Goal: Task Accomplishment & Management: Use online tool/utility

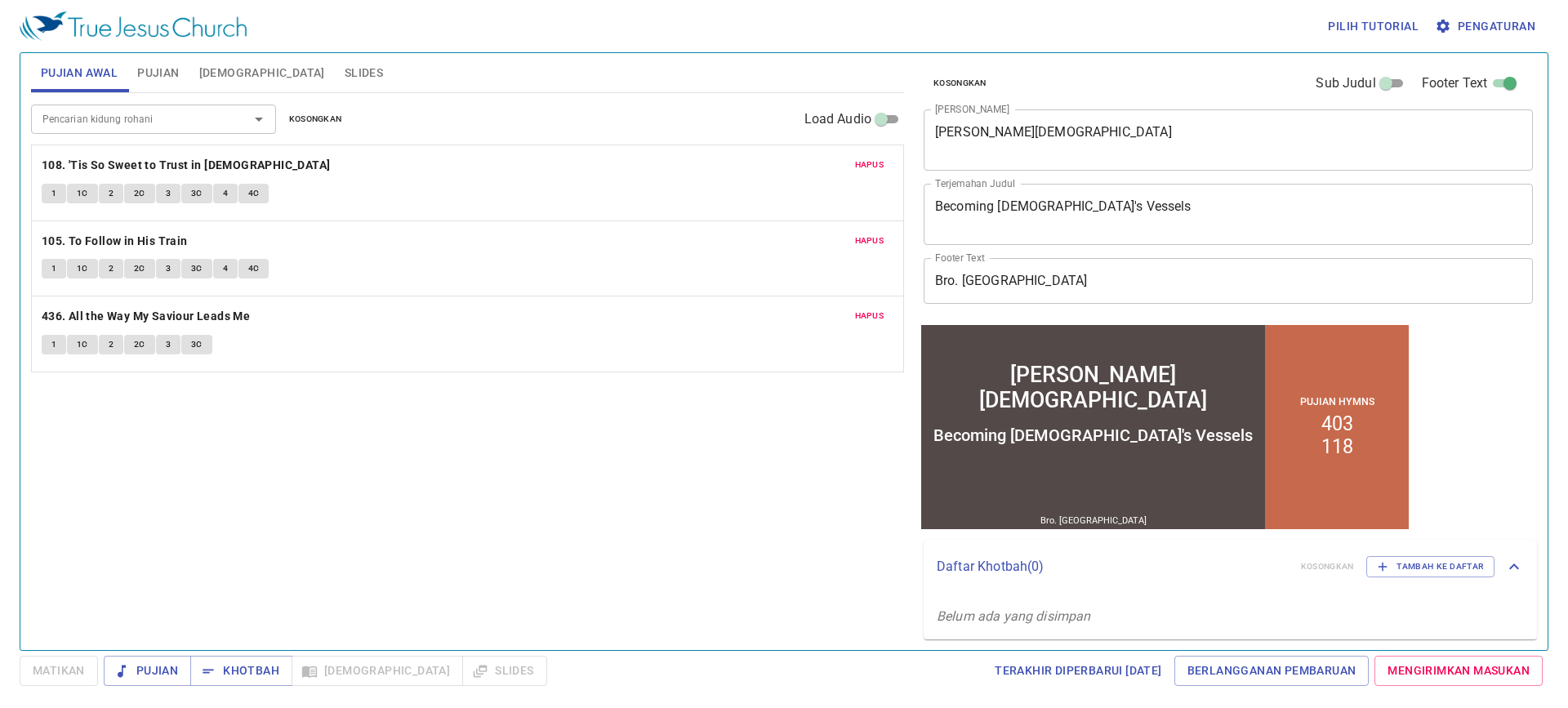
drag, startPoint x: 866, startPoint y: 174, endPoint x: 863, endPoint y: 162, distance: 12.4
click at [864, 162] on button "Hapus" at bounding box center [870, 164] width 49 height 19
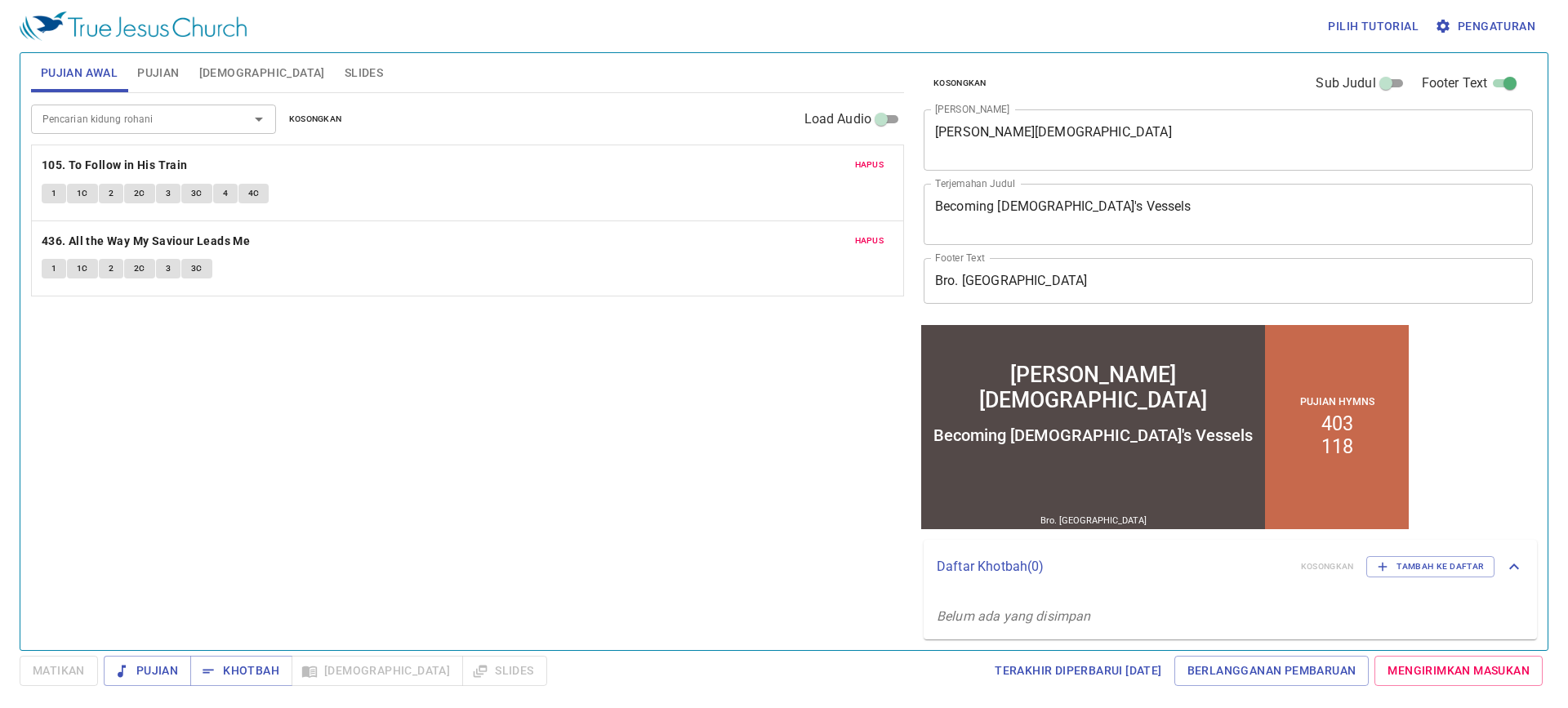
click at [862, 163] on span "Hapus" at bounding box center [869, 164] width 30 height 14
click at [862, 165] on span "Hapus" at bounding box center [869, 164] width 30 height 14
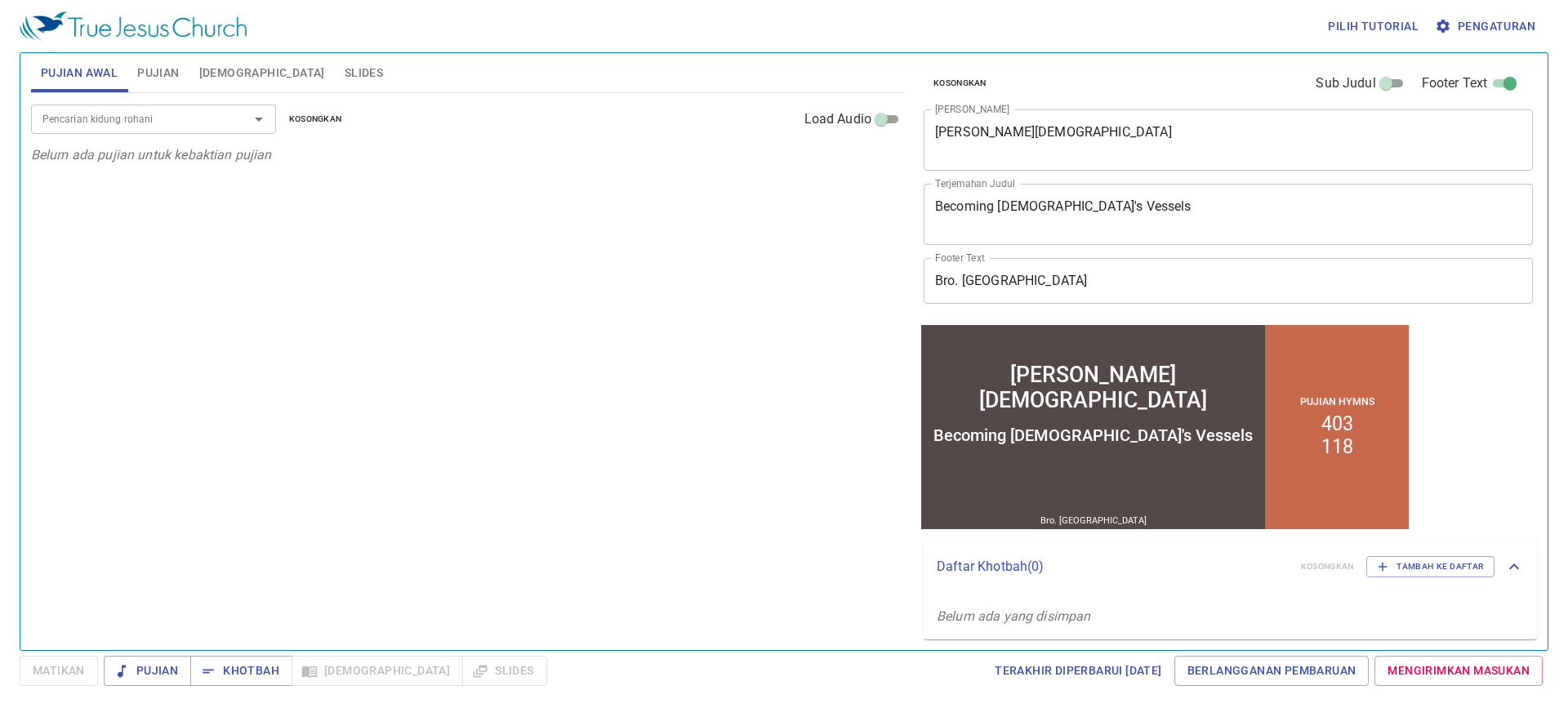
click at [1137, 139] on textarea "Menjadi Bejana-Bejana Allah" at bounding box center [1227, 139] width 586 height 31
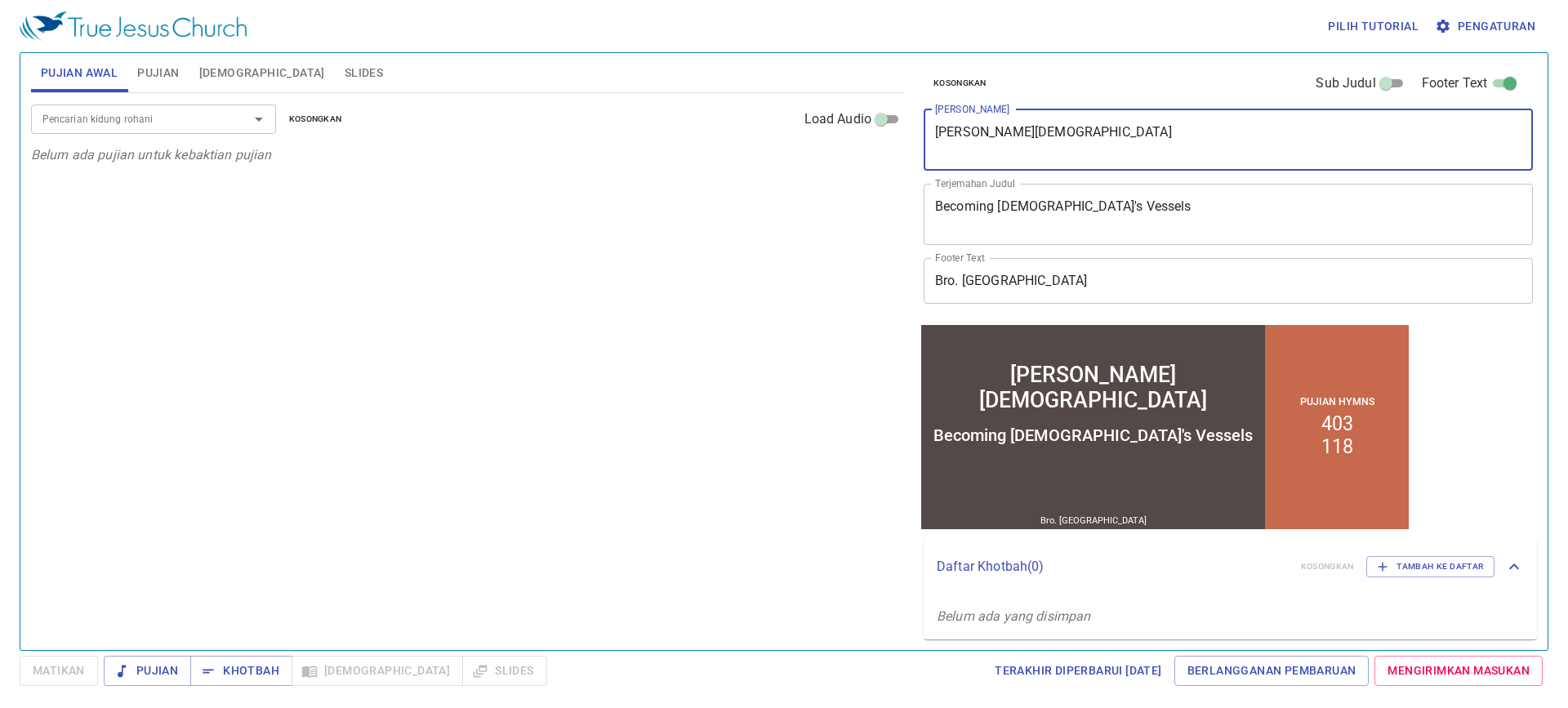
drag, startPoint x: 1120, startPoint y: 134, endPoint x: 894, endPoint y: 141, distance: 226.1
click at [894, 141] on div "Pujian Awal Pujian Alkitab Slides Pencarian kidung rohani Pencarian kidung roha…" at bounding box center [784, 345] width 1519 height 597
type textarea "Iri Dalam Hati"
click at [158, 81] on span "Pujian" at bounding box center [158, 73] width 41 height 20
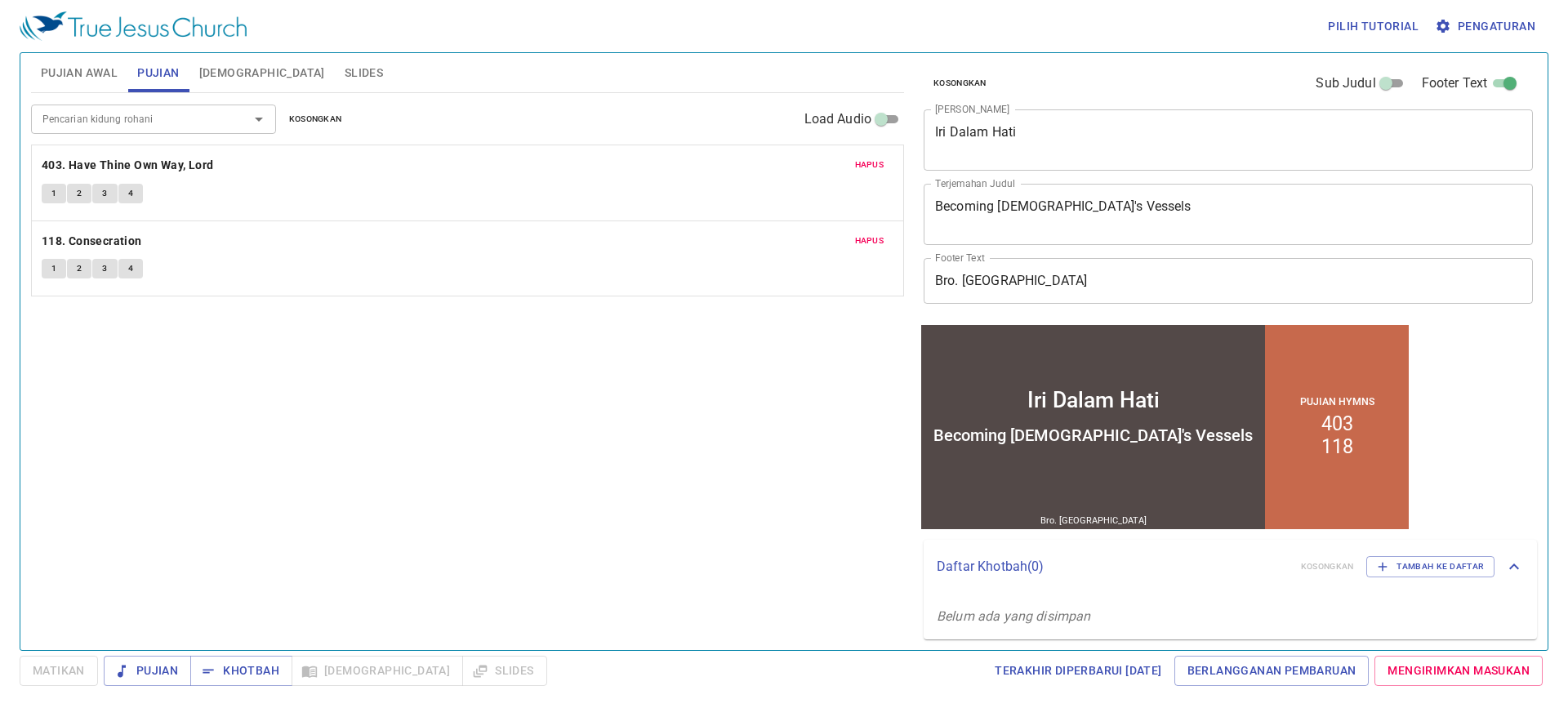
click at [155, 106] on div "Pencarian kidung rohani" at bounding box center [153, 119] width 245 height 29
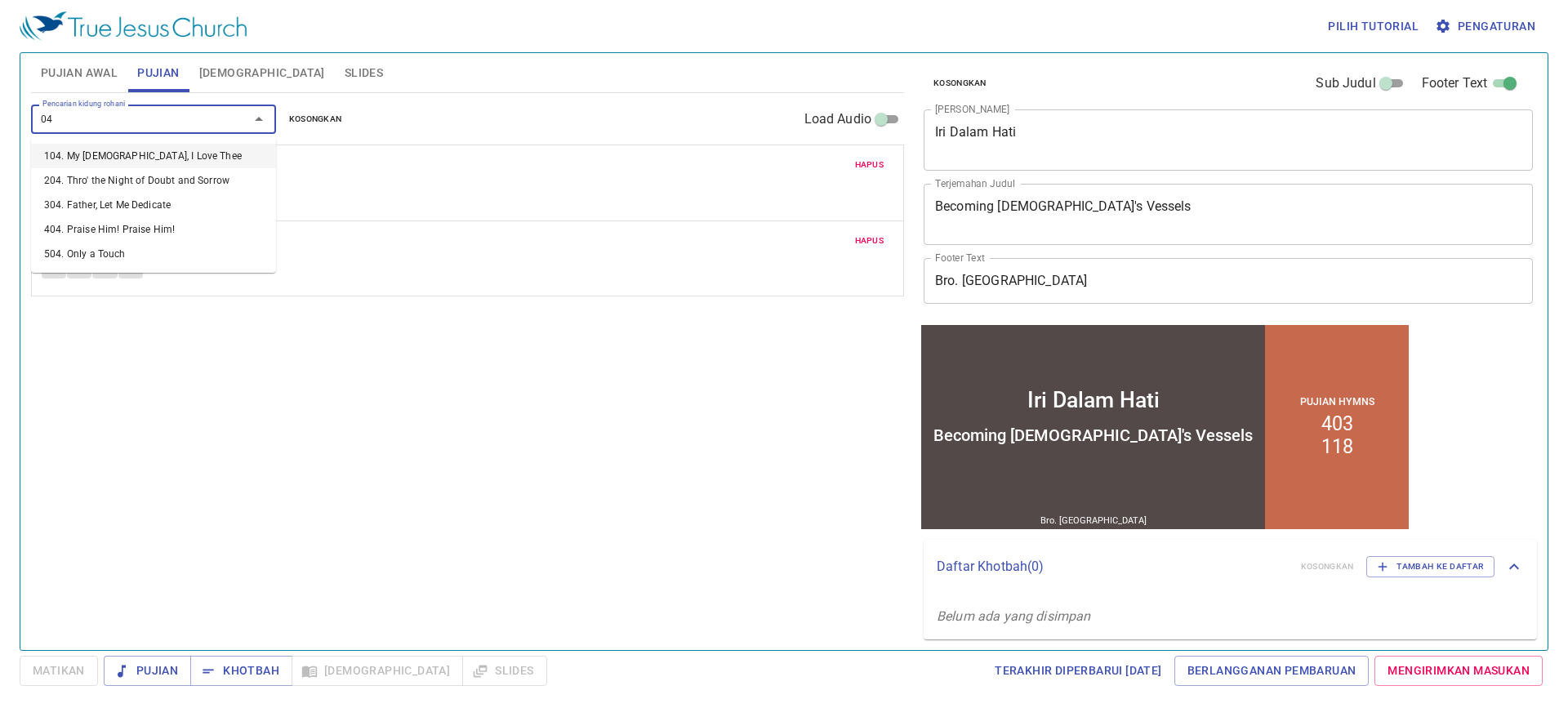
type input "0"
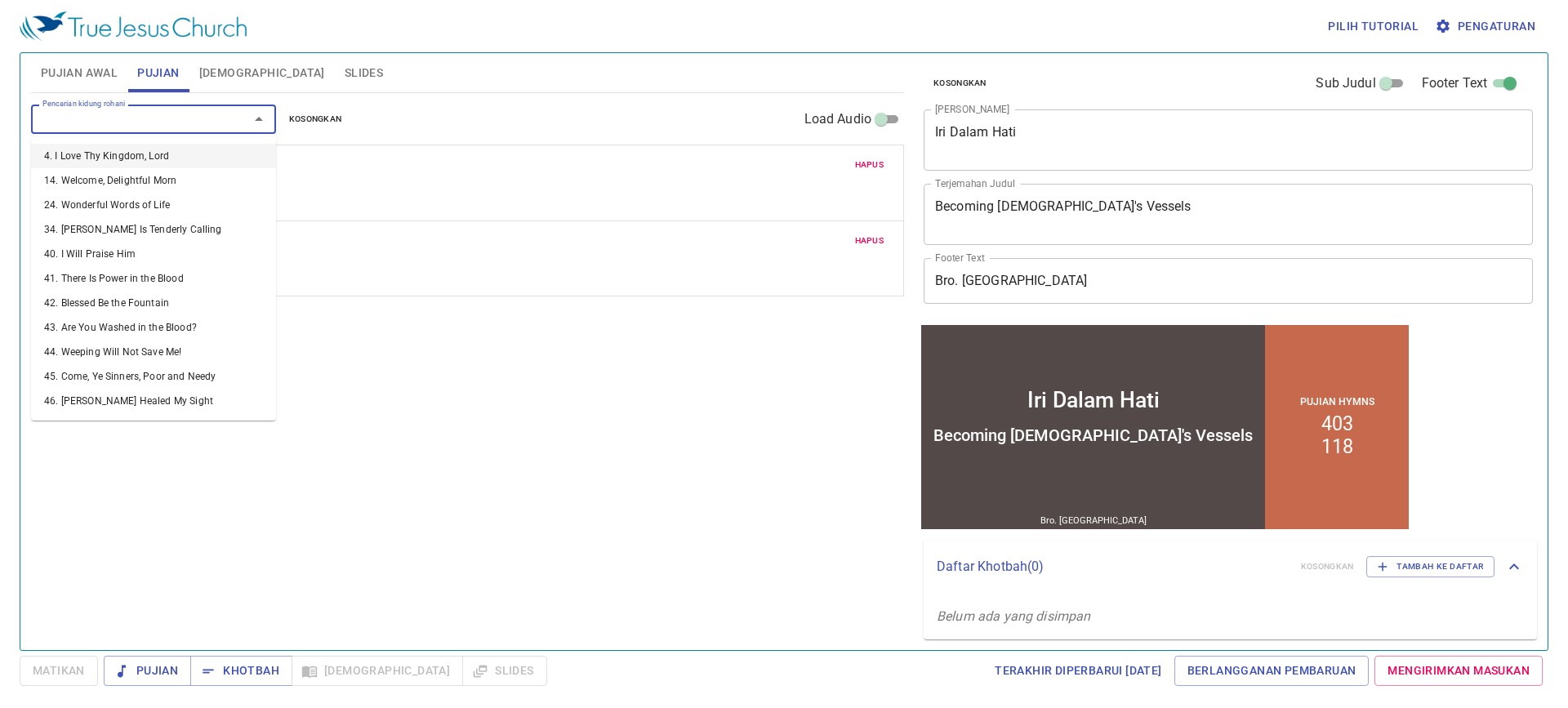
type input "4"
type input "224"
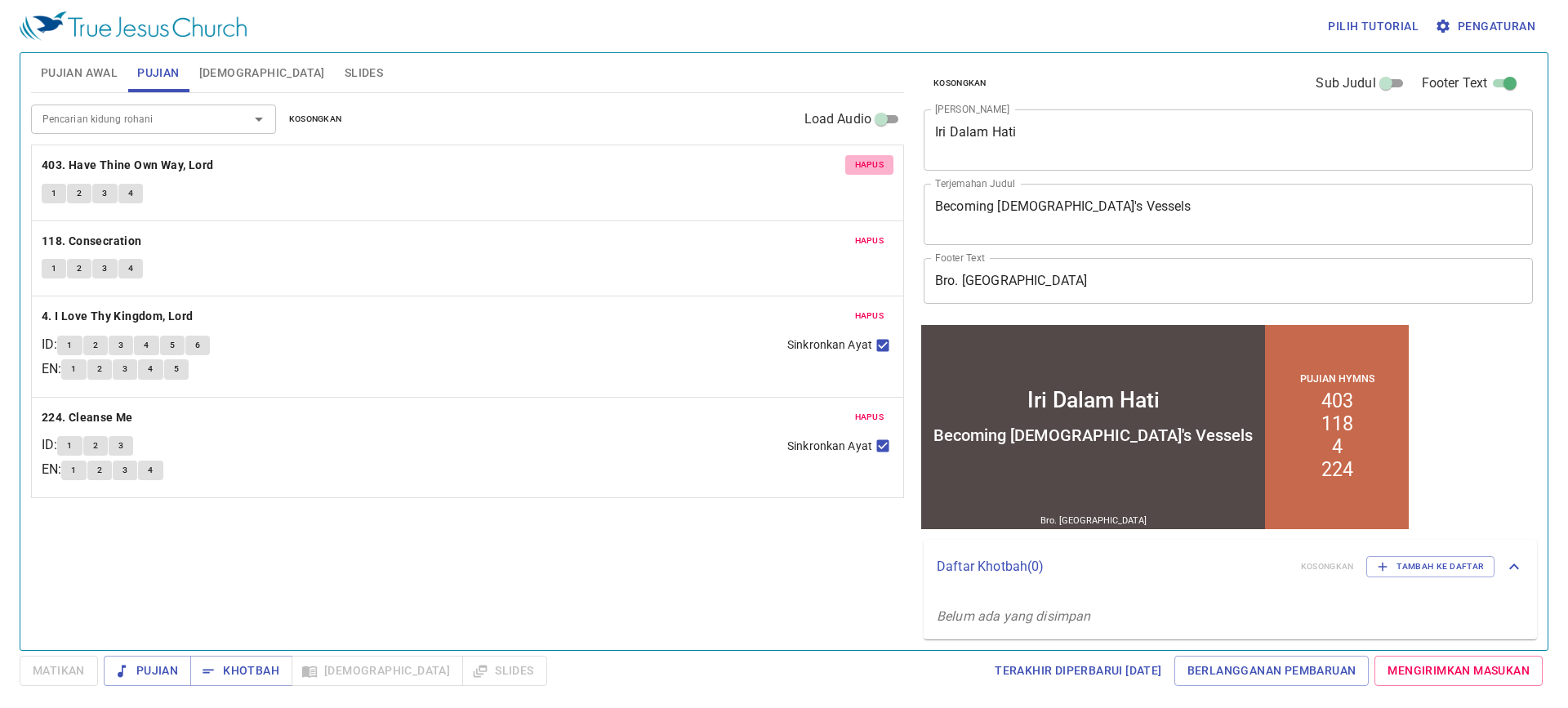
click at [859, 167] on span "Hapus" at bounding box center [869, 164] width 30 height 14
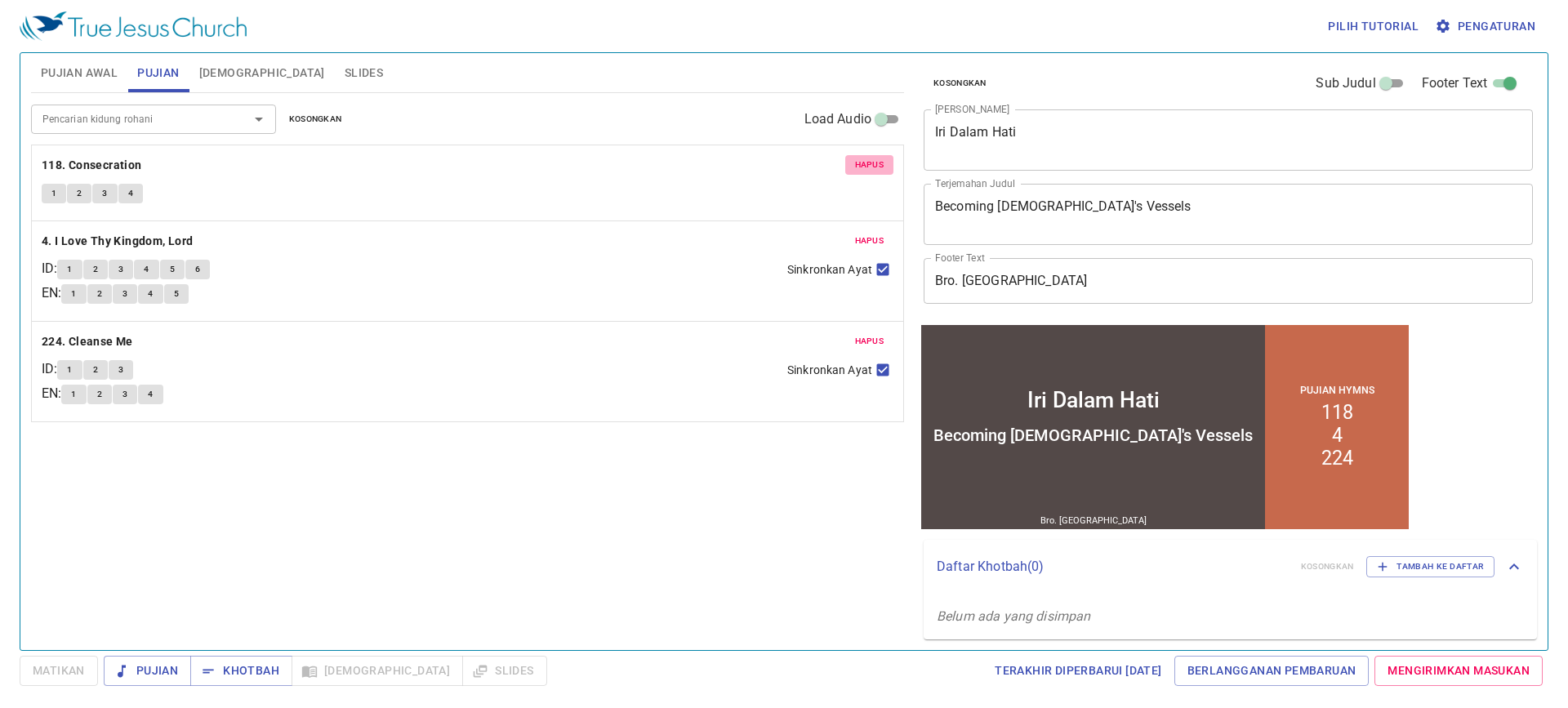
click at [859, 167] on span "Hapus" at bounding box center [869, 164] width 30 height 14
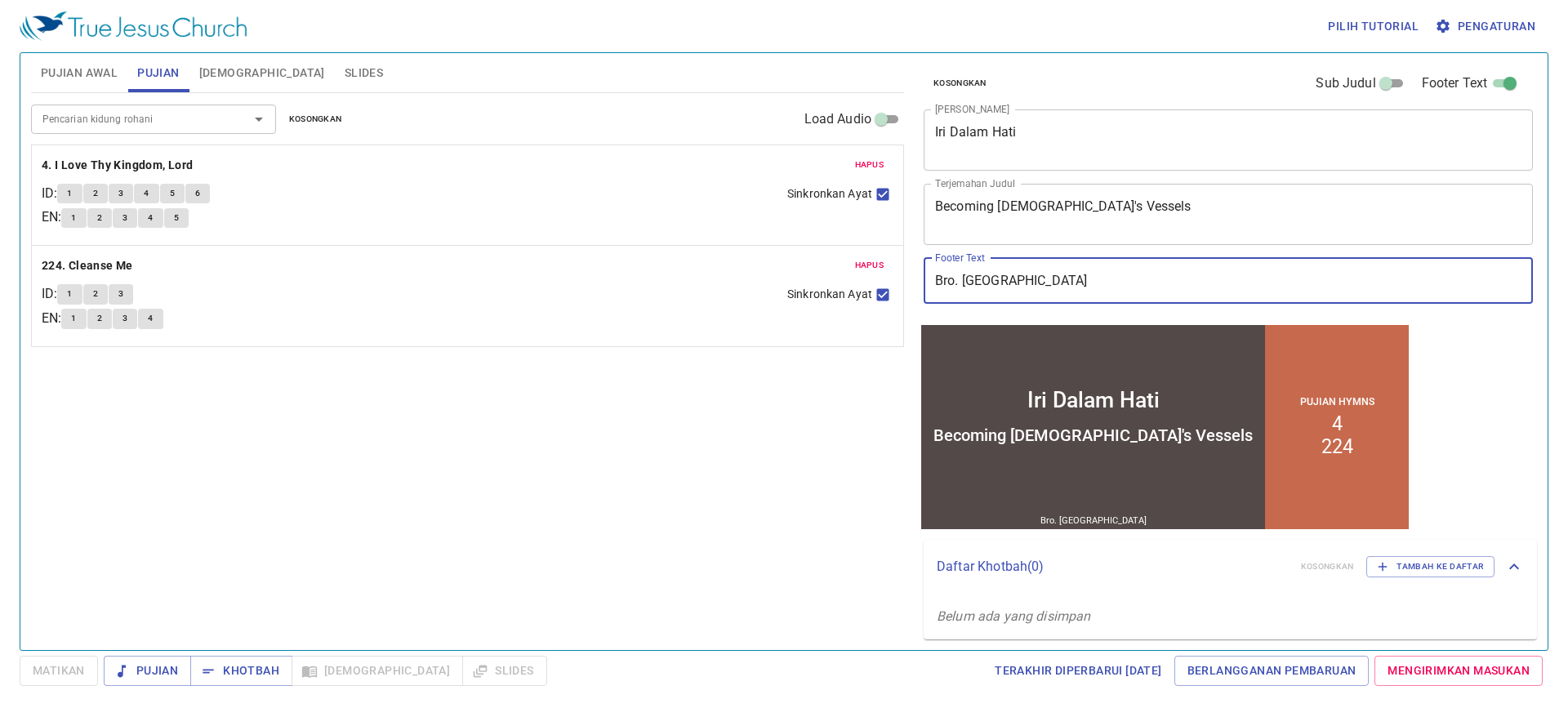
click at [995, 286] on input "Bro. Darya" at bounding box center [1228, 281] width 609 height 46
drag, startPoint x: 996, startPoint y: 275, endPoint x: 892, endPoint y: 301, distance: 107.2
click at [892, 301] on div "Pujian Awal Pujian Alkitab Slides Pencarian kidung rohani Pencarian kidung roha…" at bounding box center [784, 345] width 1519 height 597
type input "Sdr. [PERSON_NAME]"
click at [701, 503] on div "Pencarian kidung rohani Pencarian kidung rohani Kosongkan Load Audio Hapus 4. I…" at bounding box center [467, 364] width 873 height 543
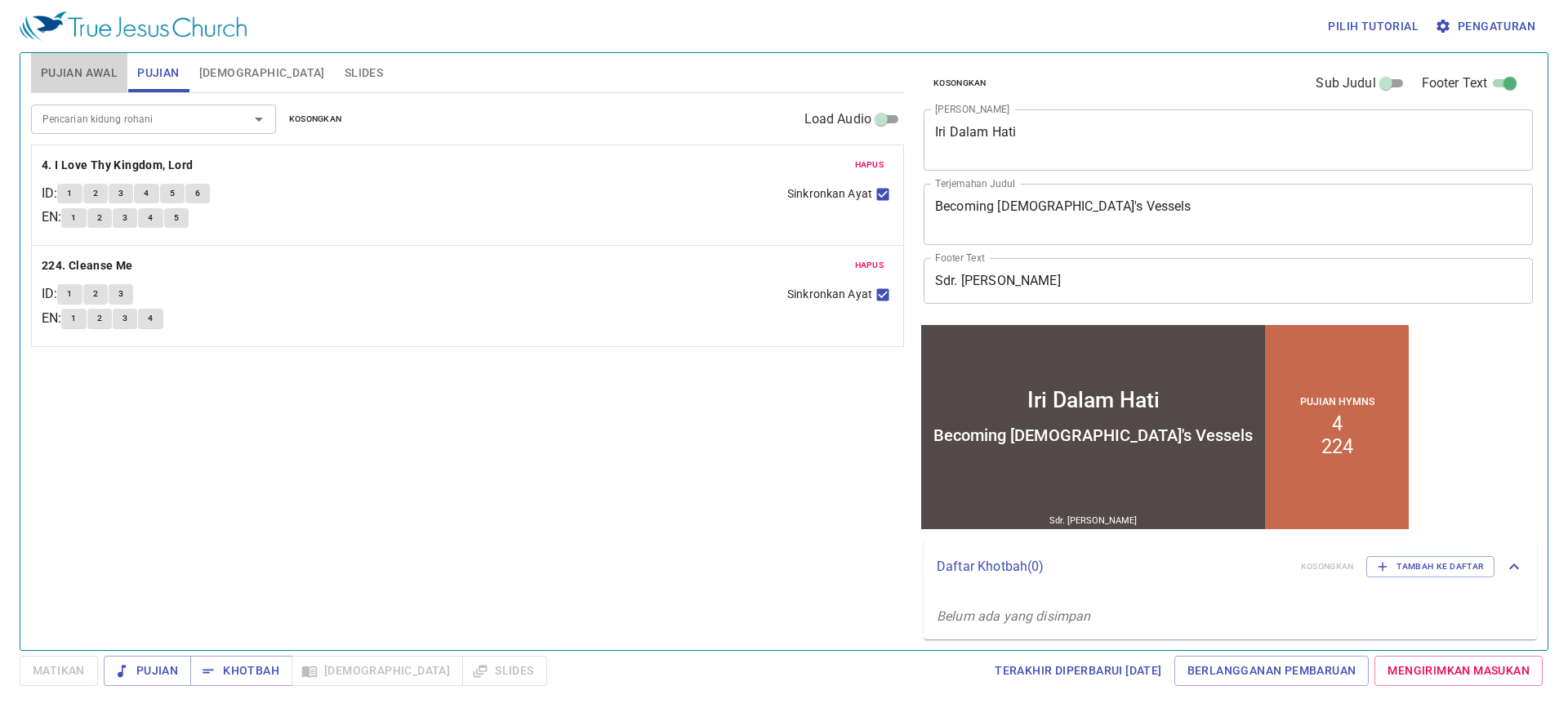
click at [94, 76] on span "Pujian Awal" at bounding box center [78, 73] width 77 height 20
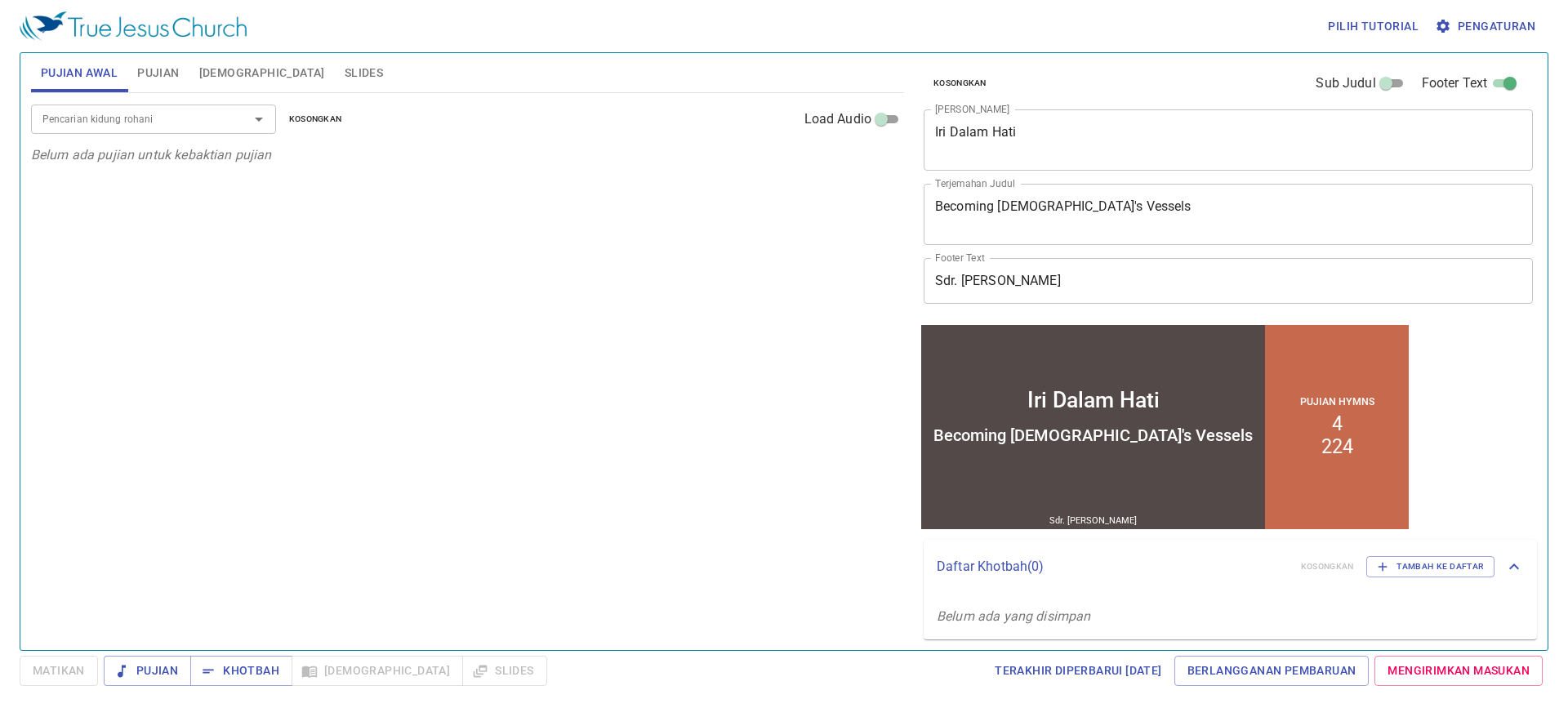
click at [234, 126] on div at bounding box center [247, 119] width 42 height 23
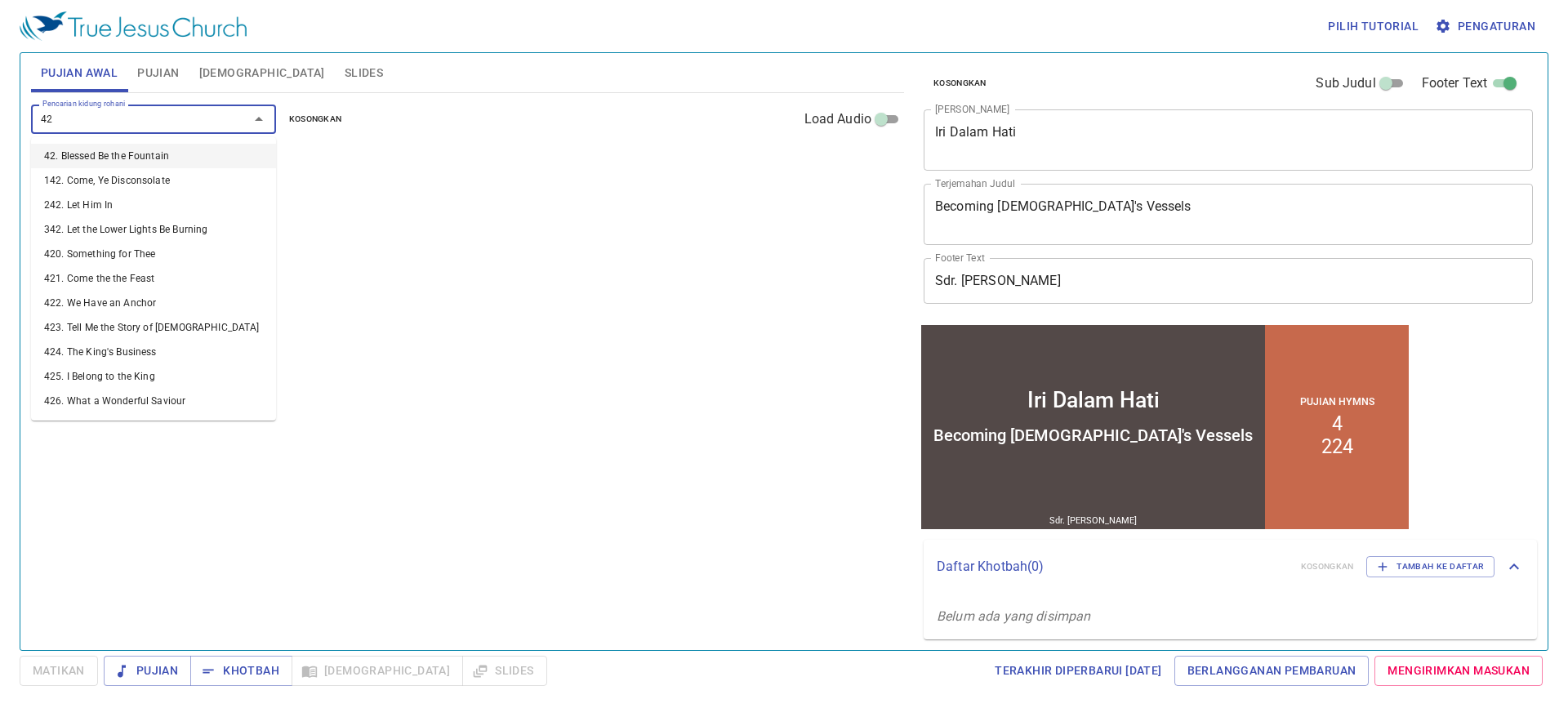
type input "422"
type input "499"
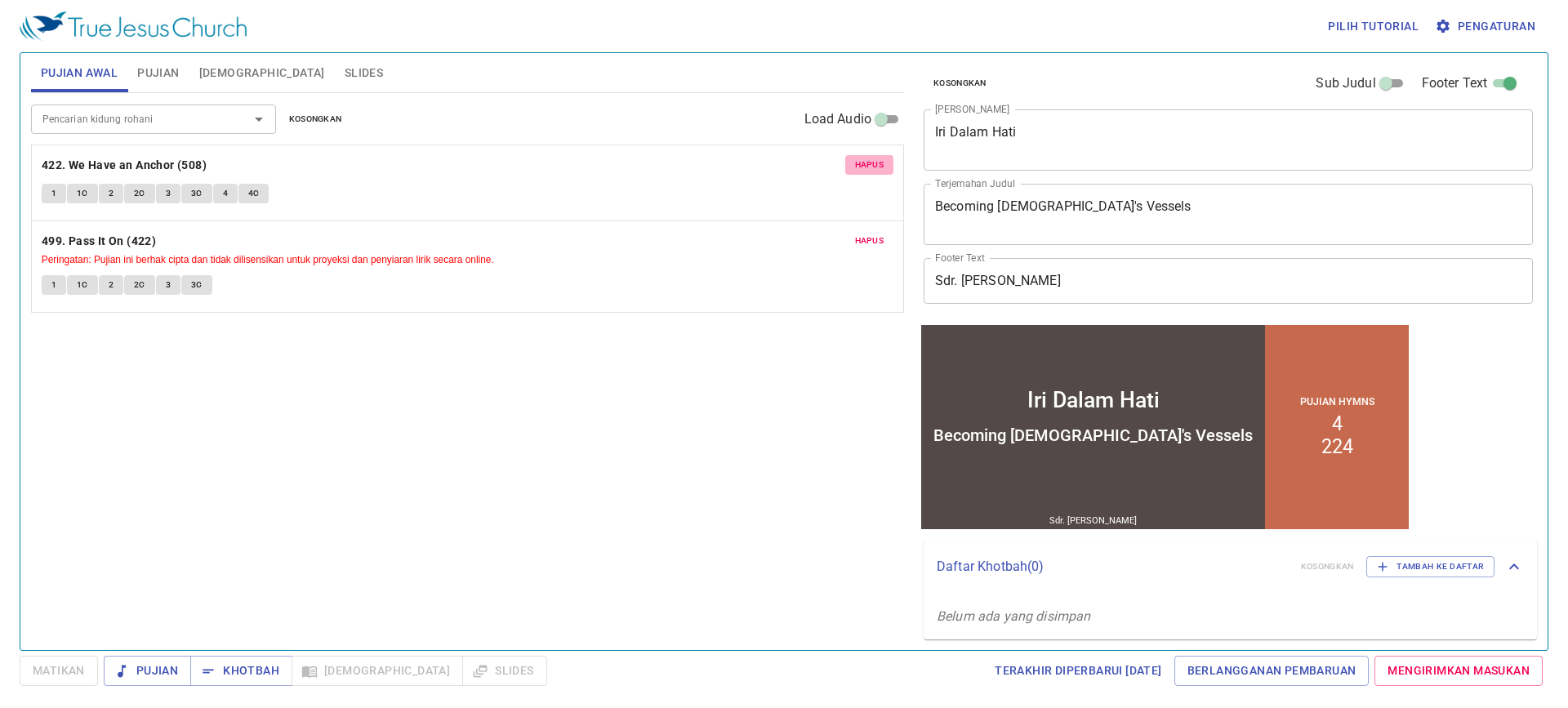
click at [881, 170] on span "Hapus" at bounding box center [869, 164] width 30 height 14
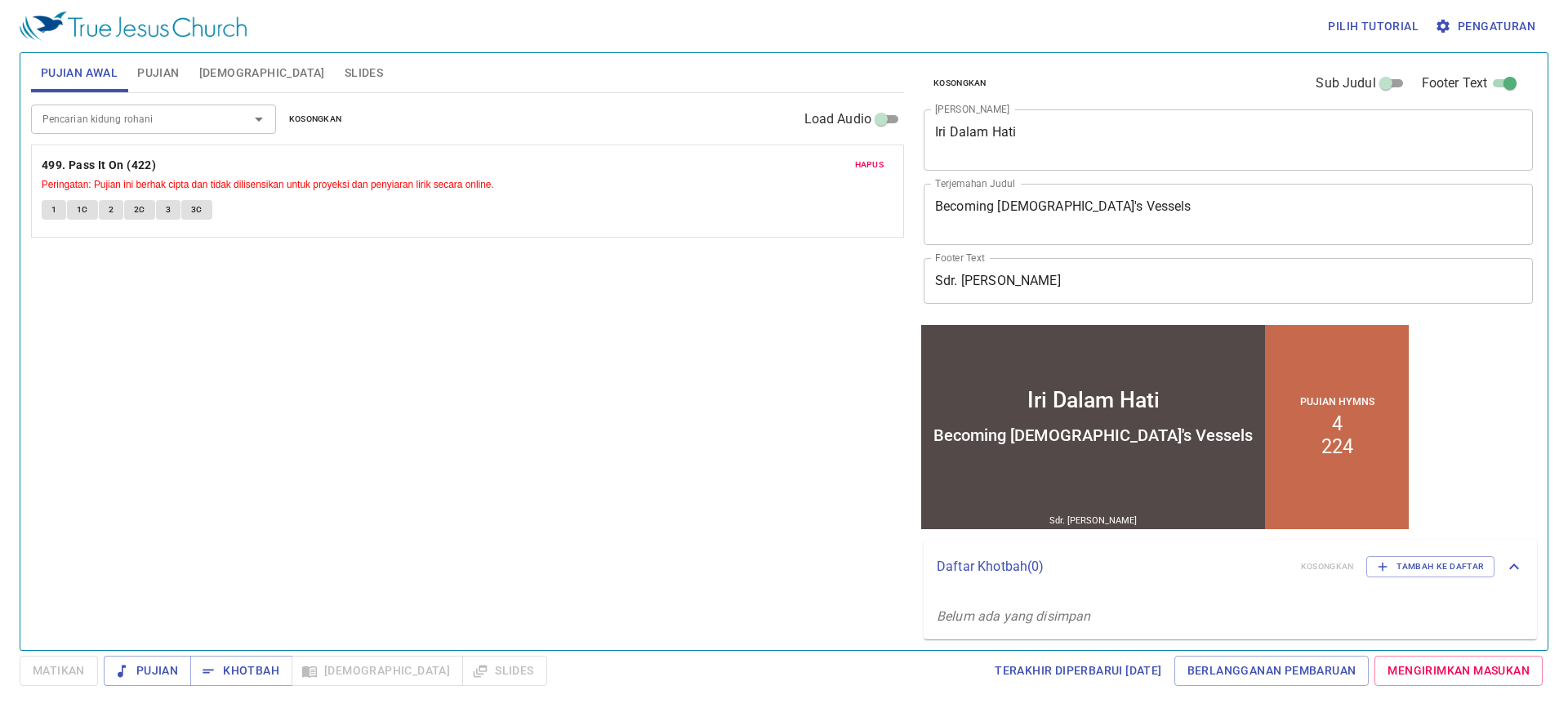
click at [139, 114] on input "Pencarian kidung rohani" at bounding box center [130, 119] width 187 height 19
type input "482"
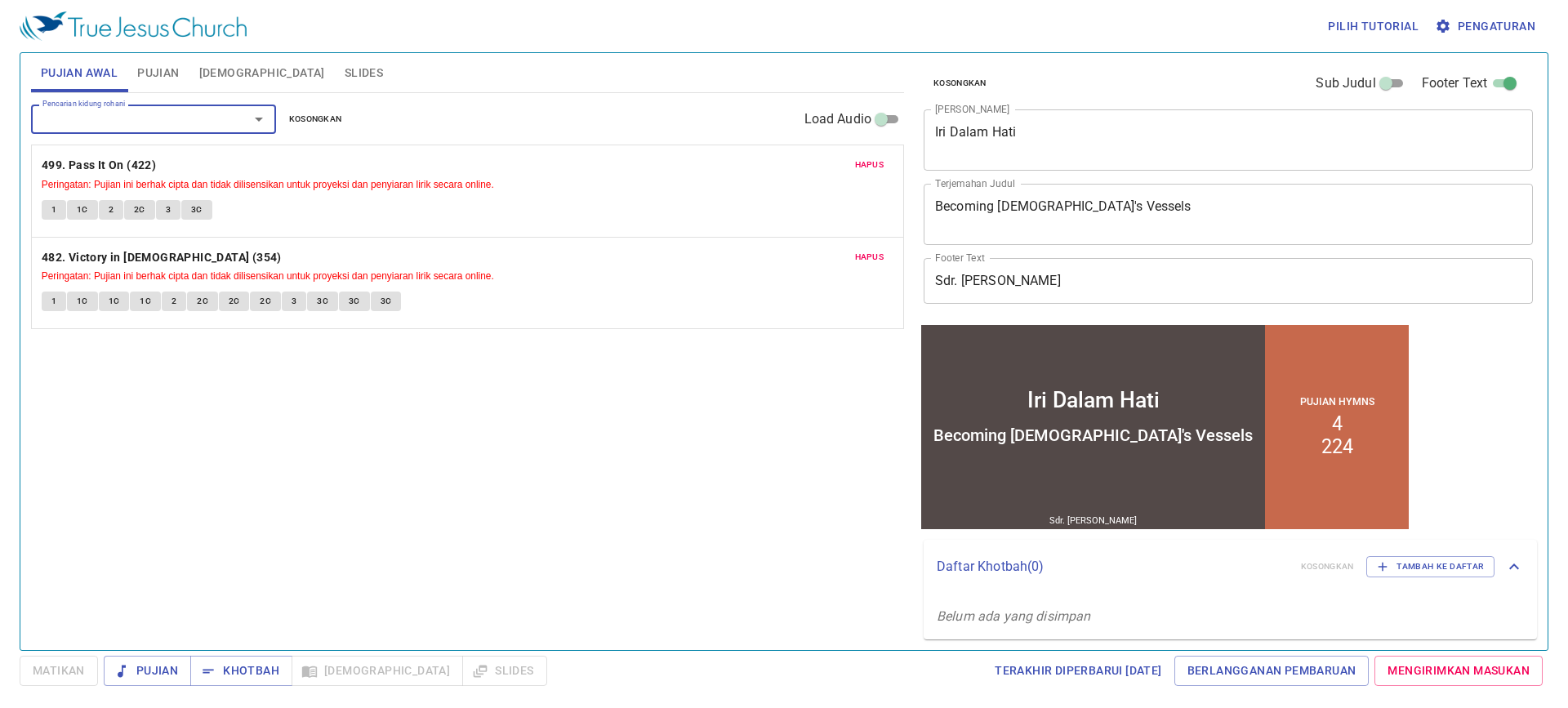
click at [873, 256] on span "Hapus" at bounding box center [869, 256] width 30 height 14
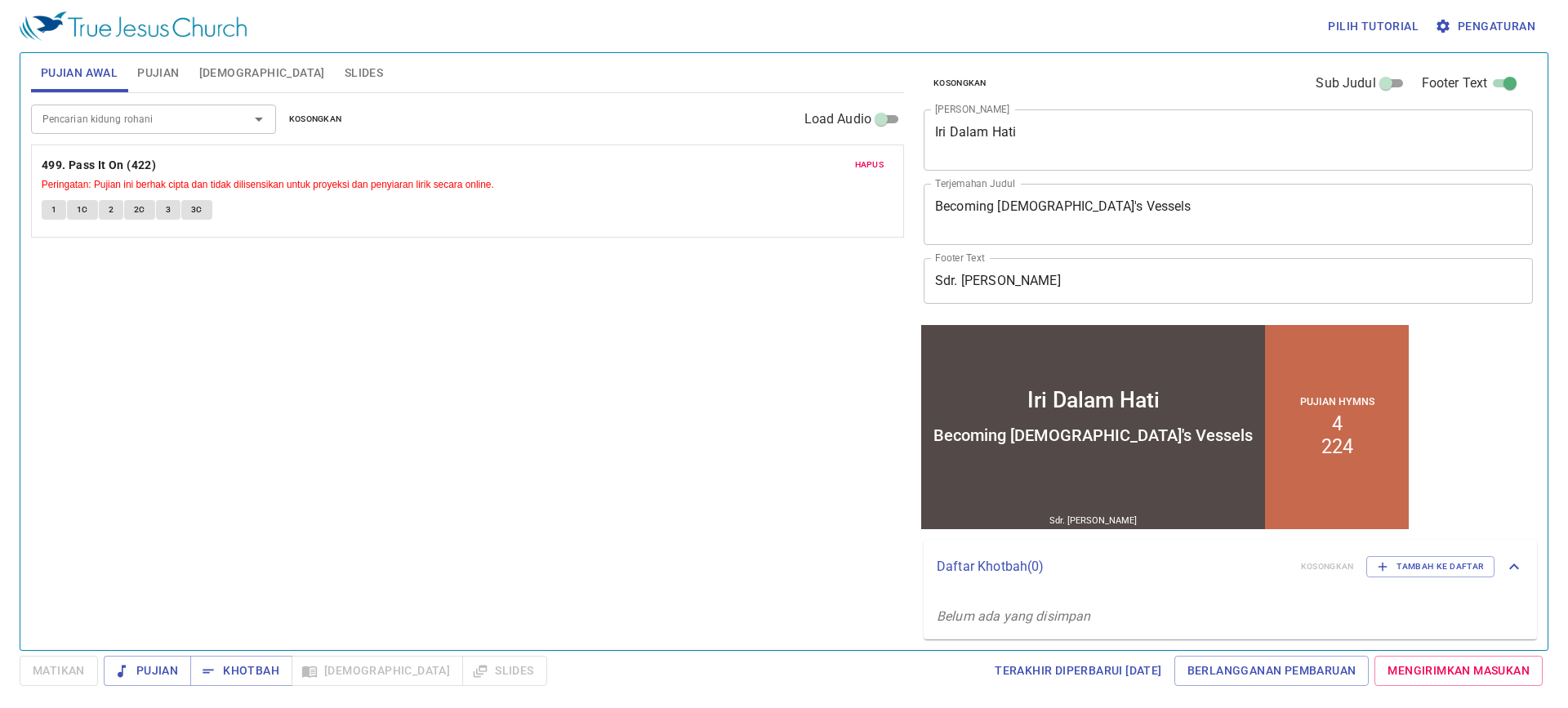
click at [158, 110] on input "Pencarian kidung rohani" at bounding box center [130, 119] width 187 height 19
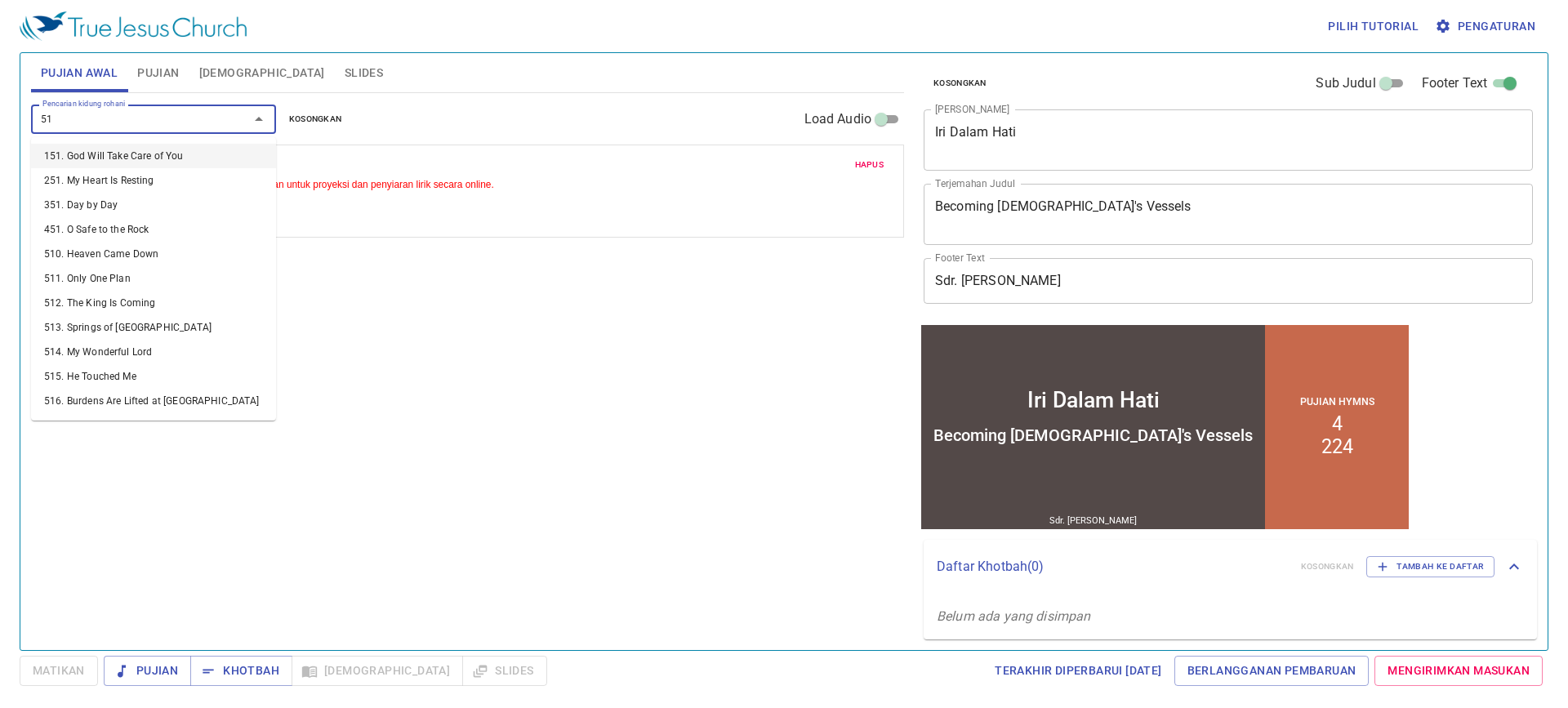
type input "510"
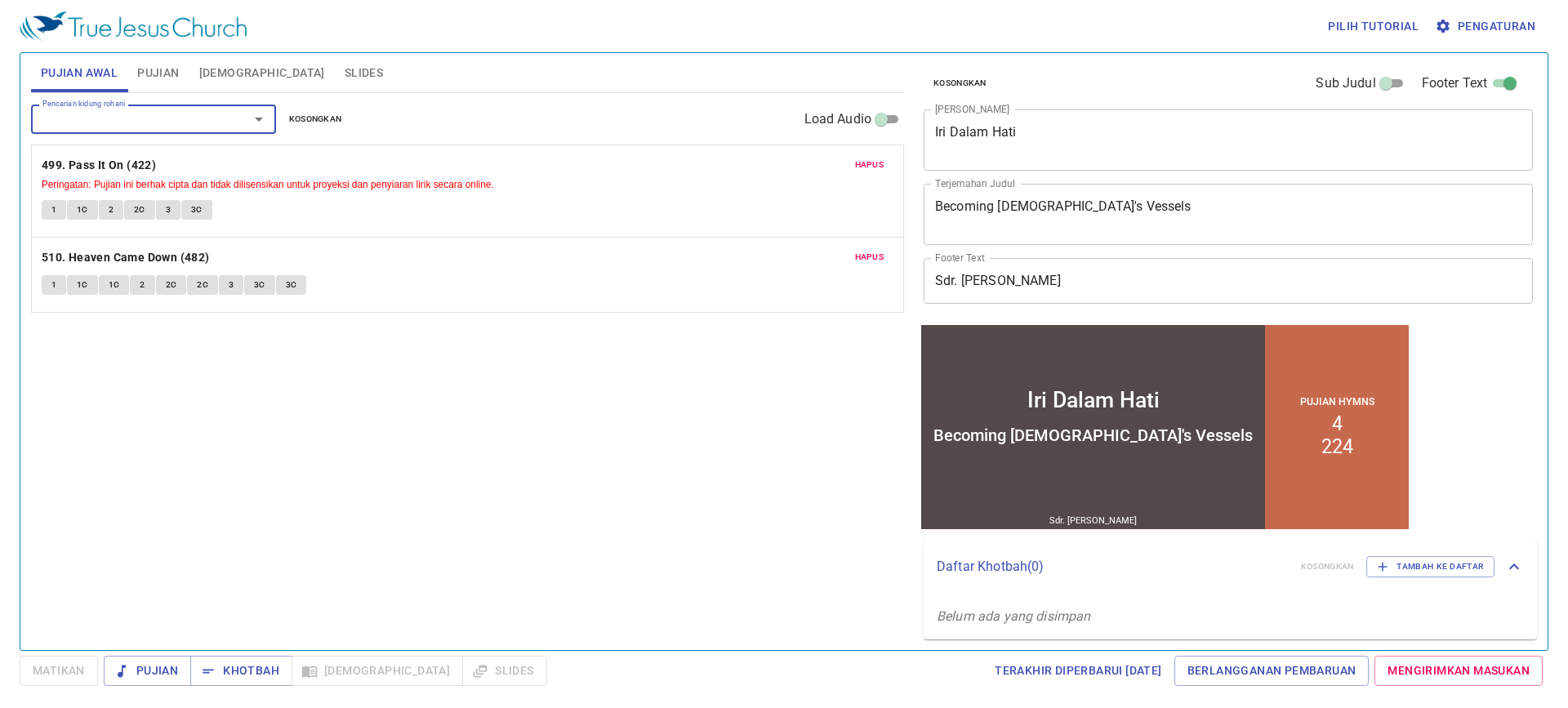
click at [55, 278] on button "1" at bounding box center [53, 284] width 24 height 19
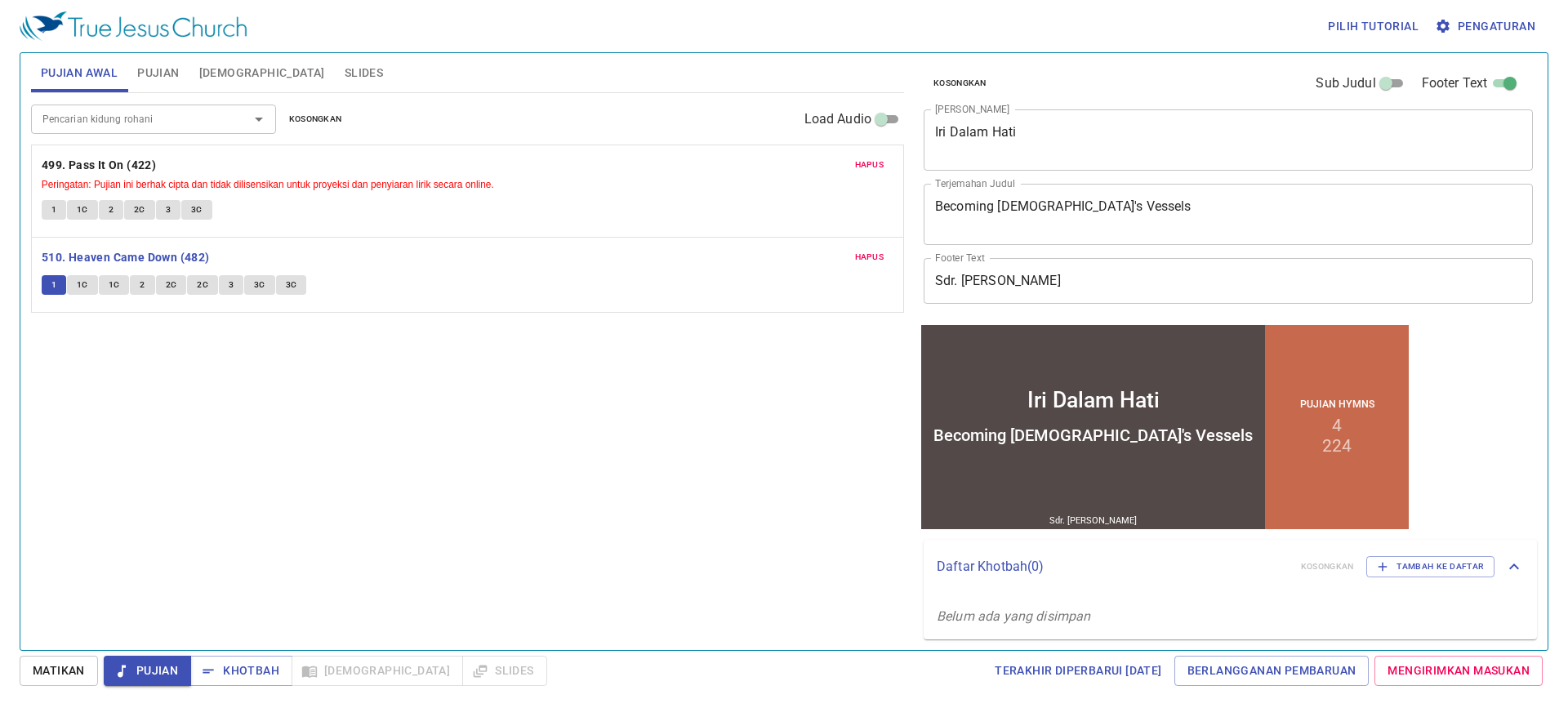
click at [83, 283] on span "1C" at bounding box center [83, 284] width 12 height 14
click at [115, 287] on span "1C" at bounding box center [115, 284] width 12 height 14
click at [144, 287] on button "2" at bounding box center [142, 284] width 24 height 19
click at [172, 282] on span "2C" at bounding box center [172, 284] width 12 height 14
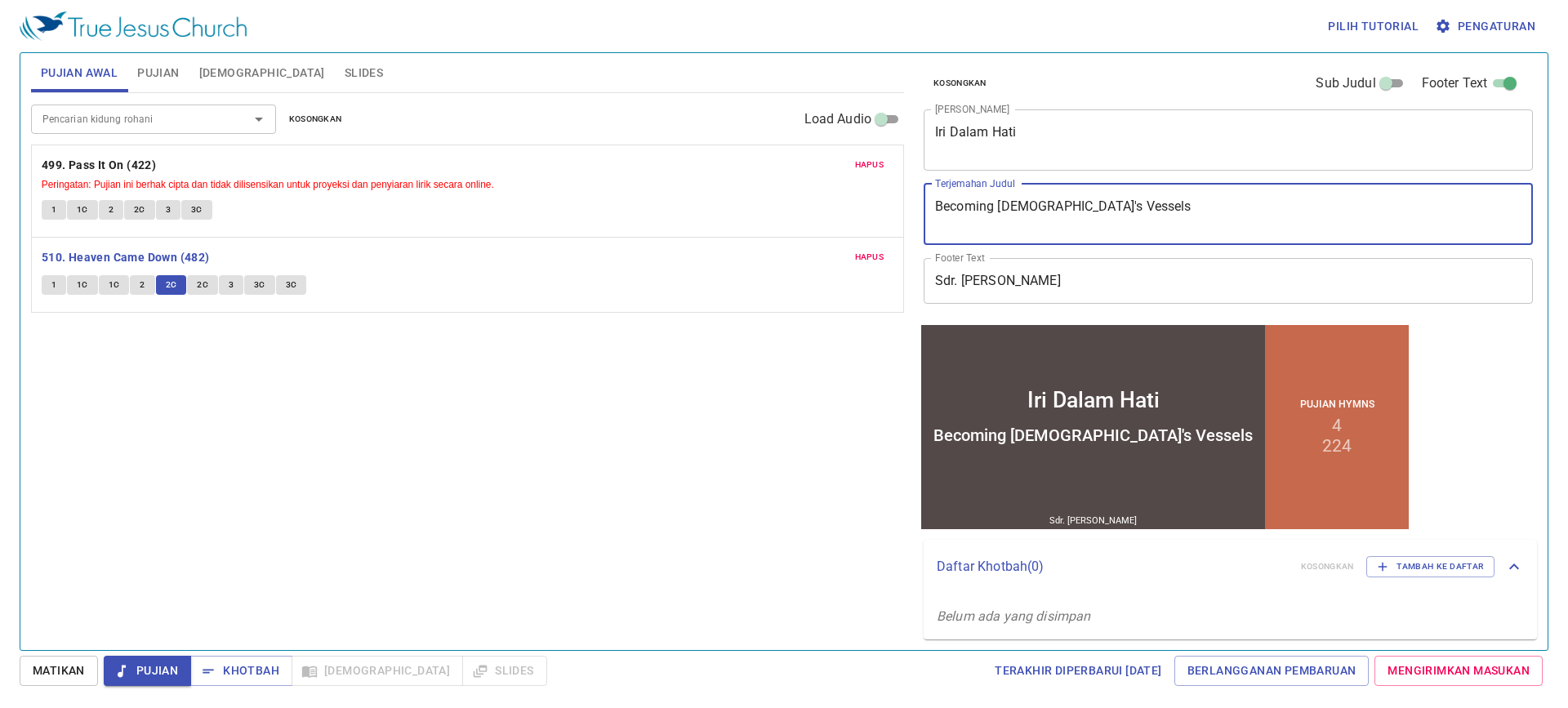
drag, startPoint x: 1087, startPoint y: 204, endPoint x: 941, endPoint y: 222, distance: 147.1
click at [941, 222] on textarea "Becoming God's Vessels" at bounding box center [1227, 213] width 586 height 31
click at [1084, 210] on textarea "Becoming God's Vessels" at bounding box center [1227, 213] width 586 height 31
type textarea "B"
click at [201, 277] on span "2C" at bounding box center [202, 284] width 12 height 14
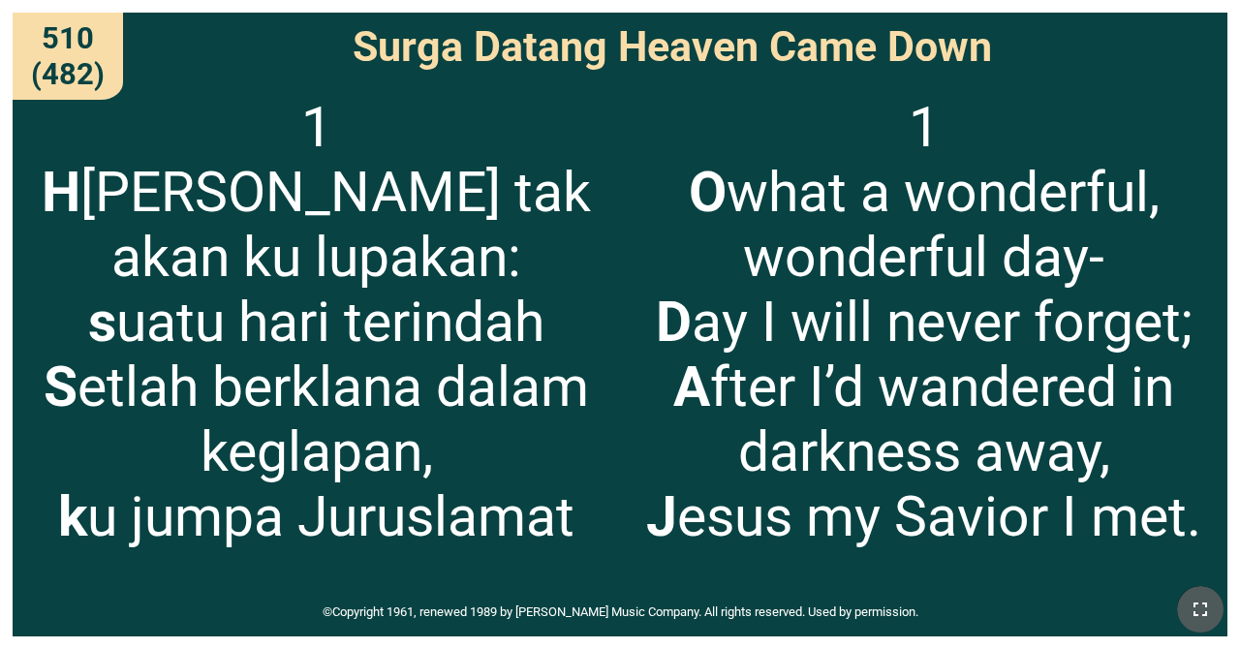
click at [774, 600] on icon "button" at bounding box center [1200, 609] width 23 height 23
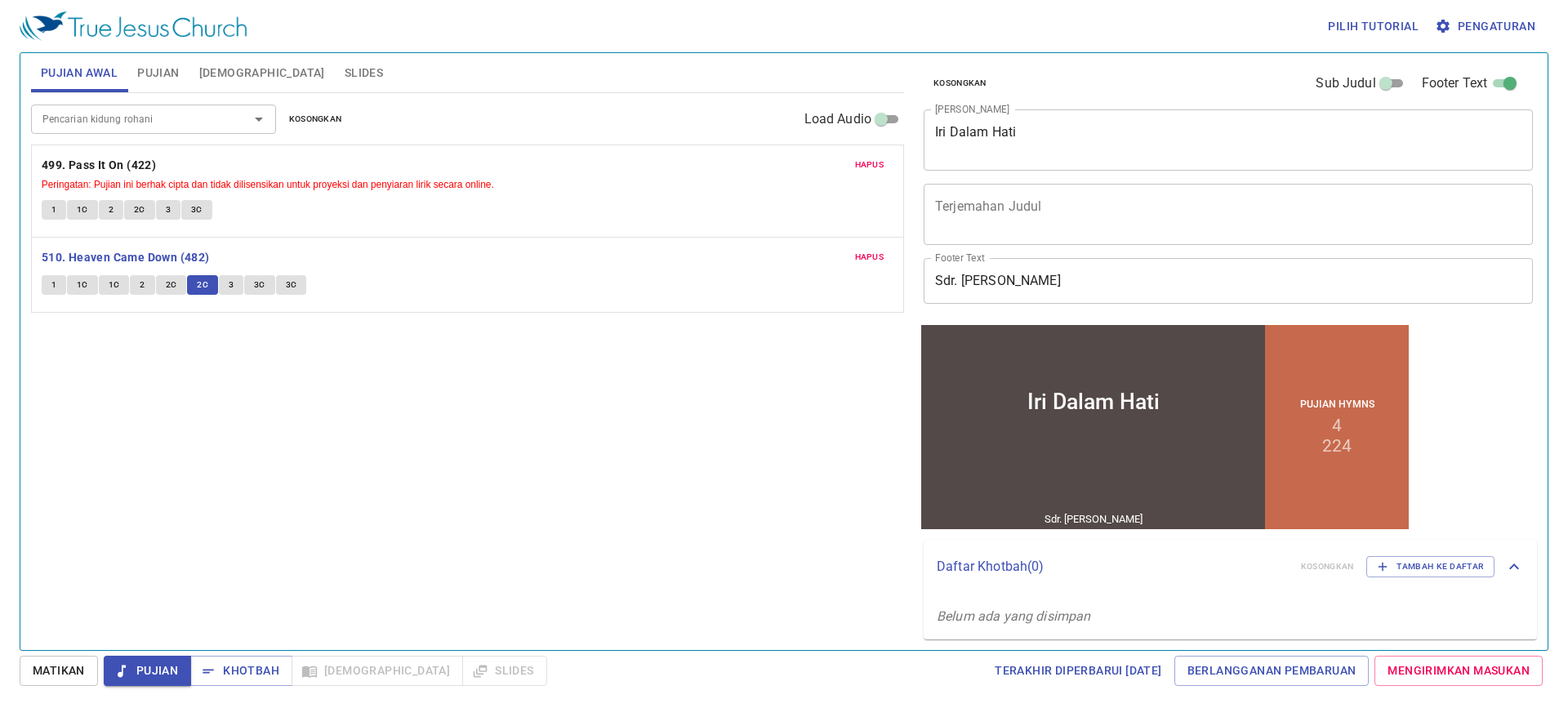
click at [223, 278] on button "3" at bounding box center [231, 284] width 24 height 19
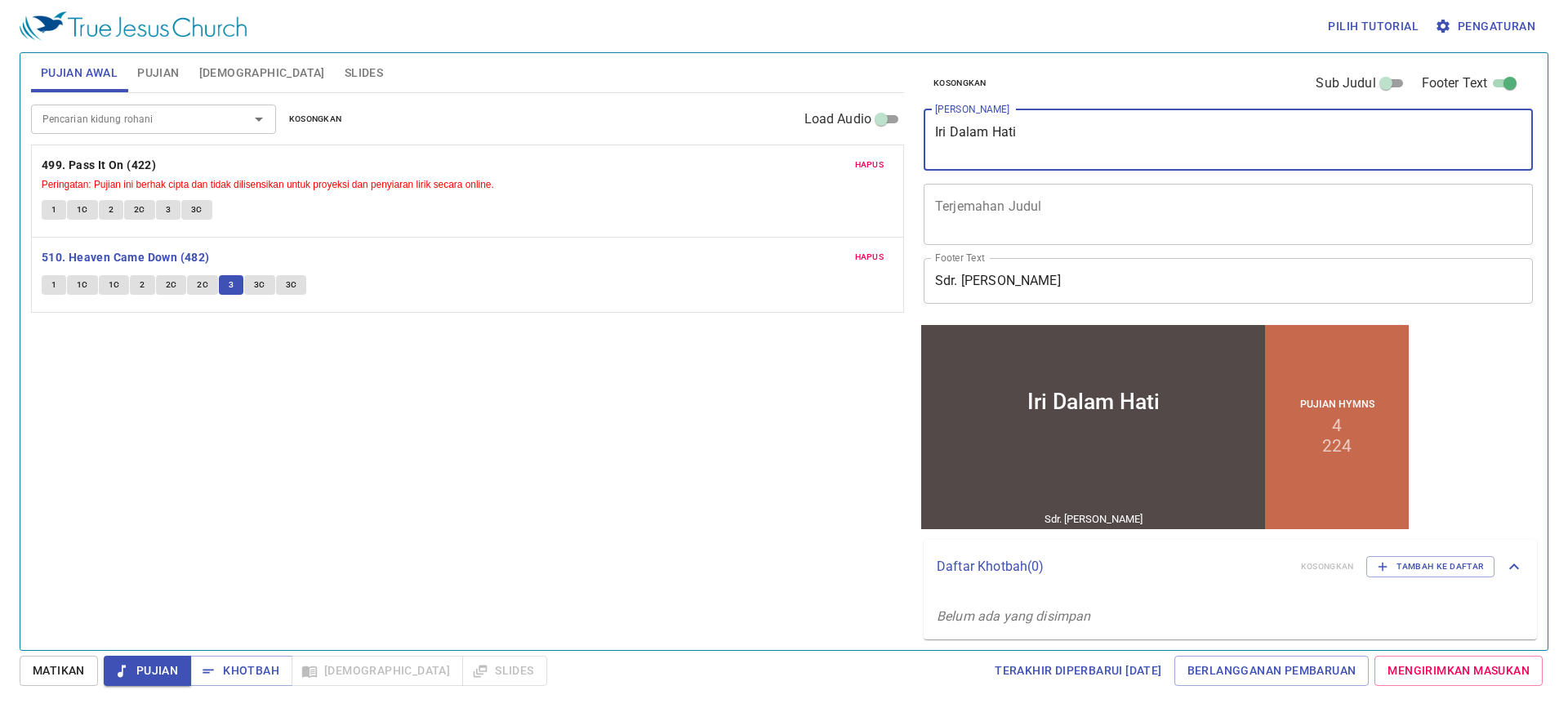
drag, startPoint x: 980, startPoint y: 145, endPoint x: 915, endPoint y: 153, distance: 65.5
click at [915, 153] on div "Kosongkan Sub Judul Footer Text Judul Khotbah Iri Dalam Hati x Judul Khotbah Te…" at bounding box center [1227, 345] width 633 height 597
click at [1010, 197] on div "x Terjemahan Judul" at bounding box center [1228, 214] width 609 height 62
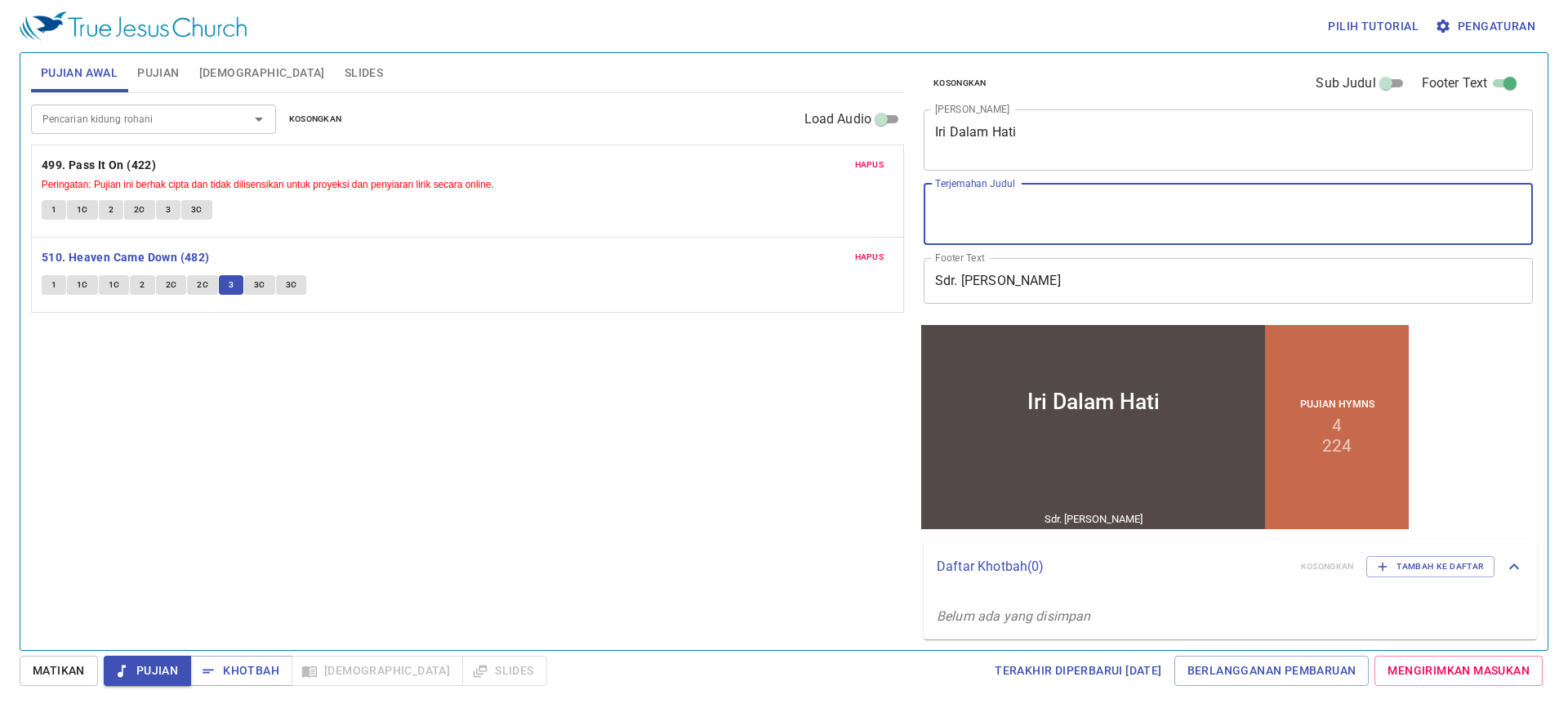
paste textarea "Envy in the Heart"
type textarea "Envy in the Heart"
click at [260, 276] on button "3C" at bounding box center [260, 284] width 31 height 19
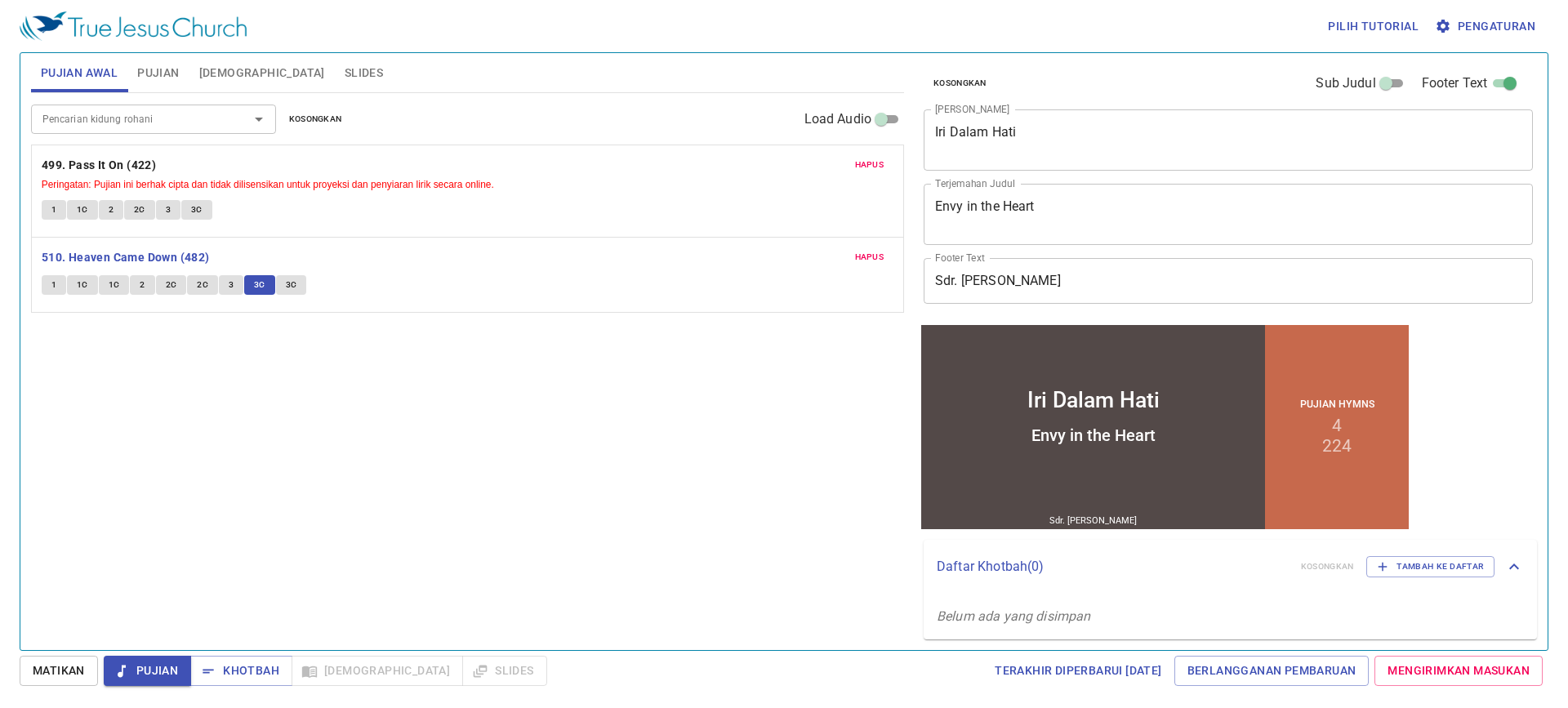
click at [293, 286] on span "3C" at bounding box center [292, 284] width 12 height 14
click at [208, 437] on div "Pencarian kidung rohani Pencarian kidung rohani Kosongkan Load Audio Hapus 499.…" at bounding box center [467, 364] width 873 height 543
click at [181, 113] on input "Pencarian kidung rohani" at bounding box center [130, 119] width 187 height 19
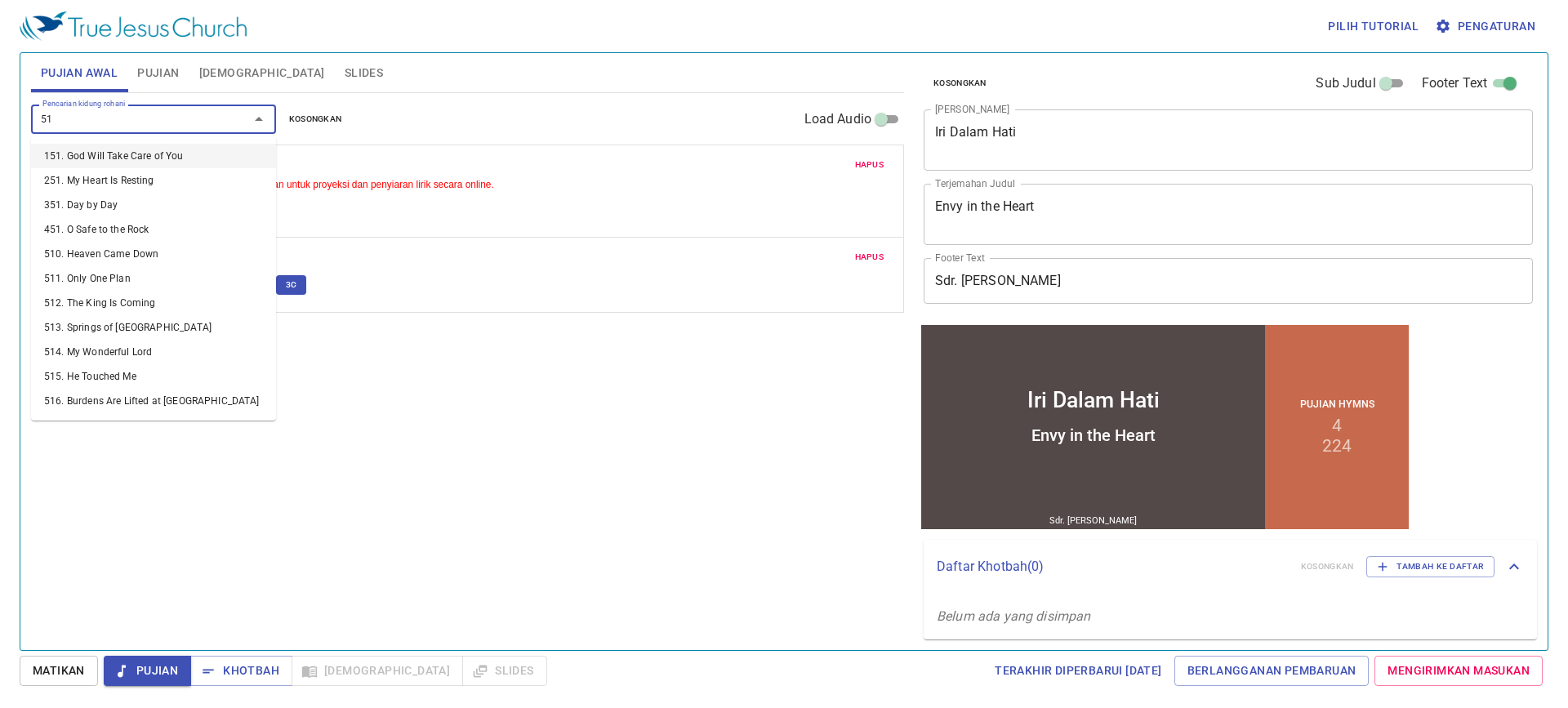
type input "517"
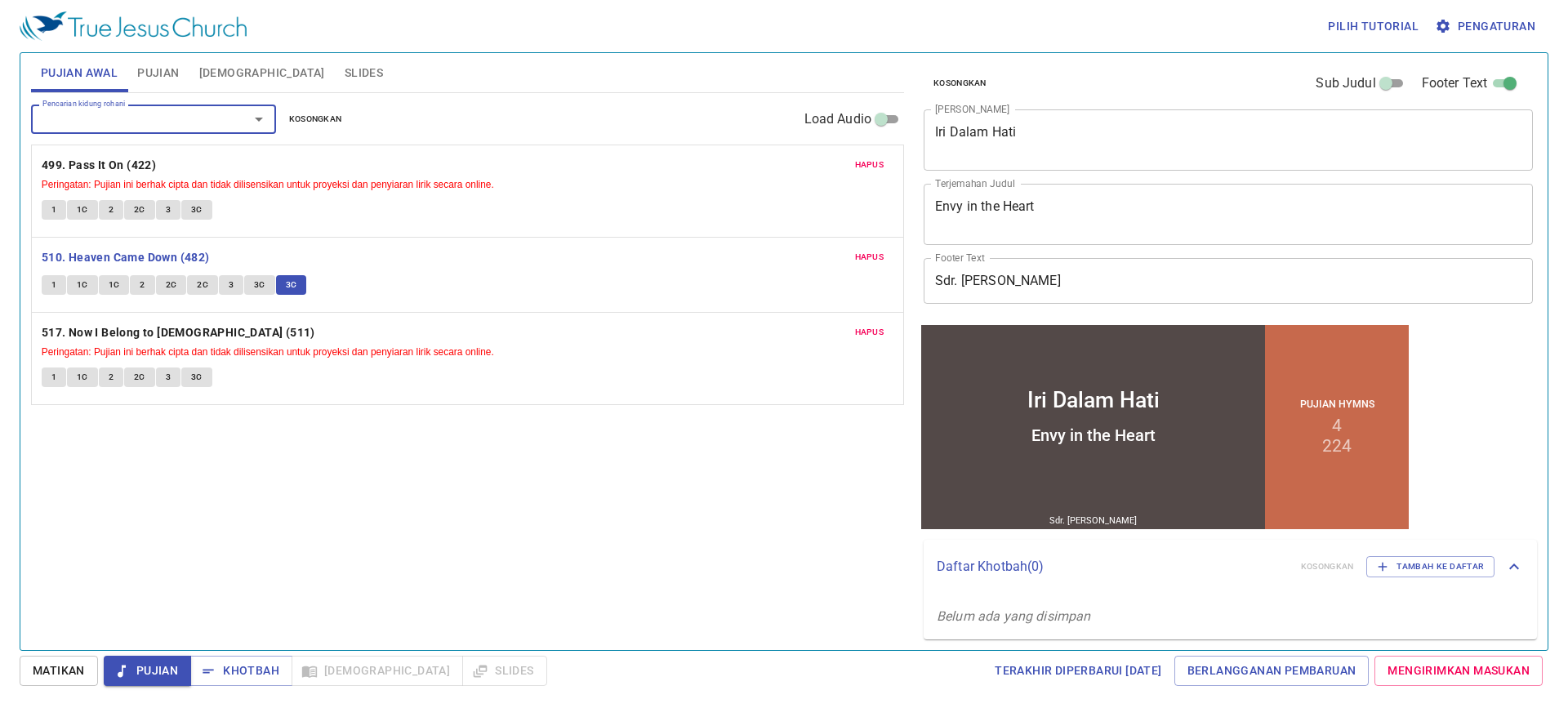
drag, startPoint x: 63, startPoint y: 375, endPoint x: 89, endPoint y: 384, distance: 27.5
click at [64, 377] on button "1" at bounding box center [53, 377] width 24 height 19
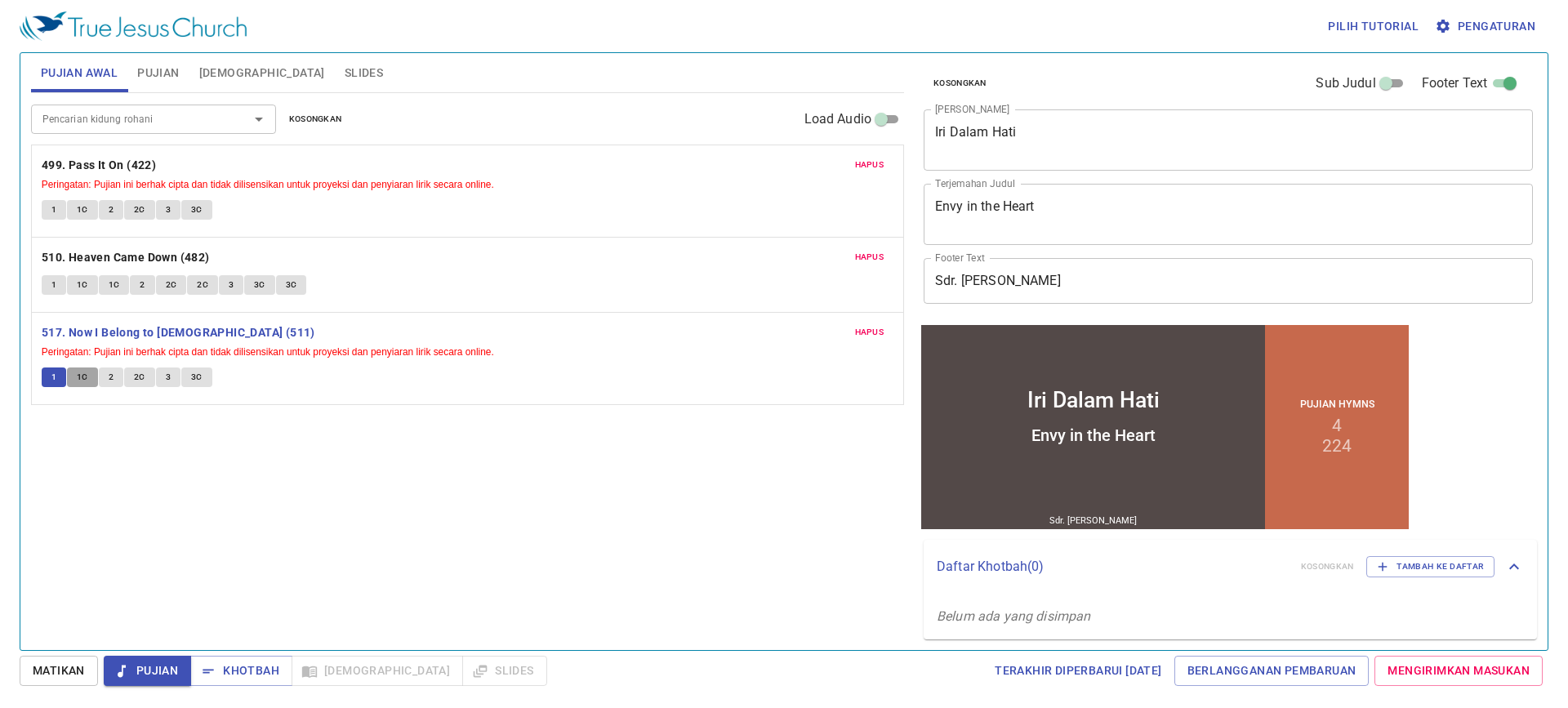
click at [78, 383] on span "1C" at bounding box center [83, 377] width 12 height 14
click at [114, 378] on button "2" at bounding box center [110, 377] width 24 height 19
click at [114, 381] on button "2" at bounding box center [110, 377] width 24 height 19
click at [117, 376] on button "2" at bounding box center [110, 377] width 24 height 19
click at [109, 375] on span "2" at bounding box center [111, 377] width 5 height 14
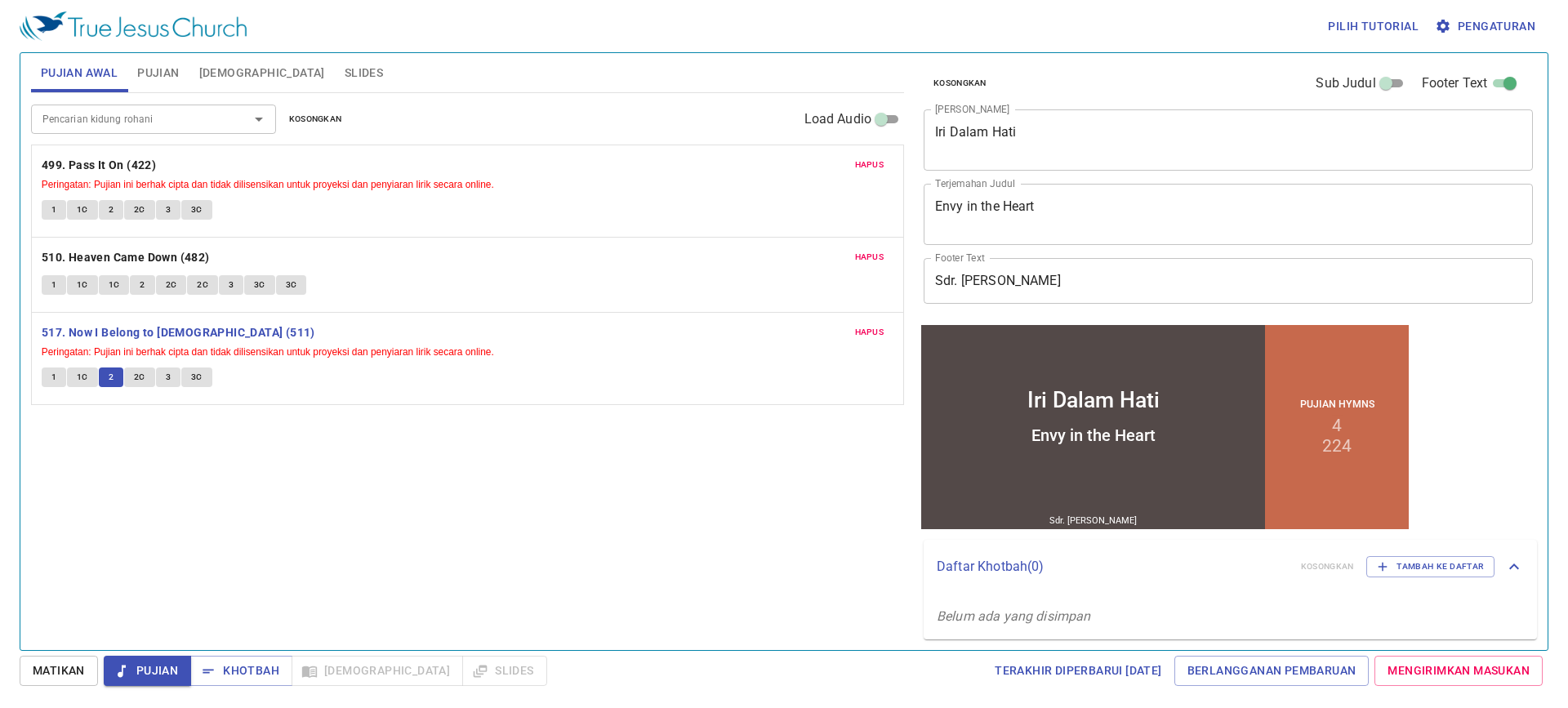
click at [109, 375] on span "2" at bounding box center [111, 377] width 5 height 14
click at [144, 374] on button "2C" at bounding box center [139, 377] width 31 height 19
click at [169, 370] on span "3" at bounding box center [169, 377] width 5 height 14
click at [196, 377] on span "3C" at bounding box center [197, 377] width 12 height 14
click at [513, 481] on div "Pencarian kidung rohani Pencarian kidung rohani Kosongkan Load Audio Hapus 499.…" at bounding box center [467, 364] width 873 height 543
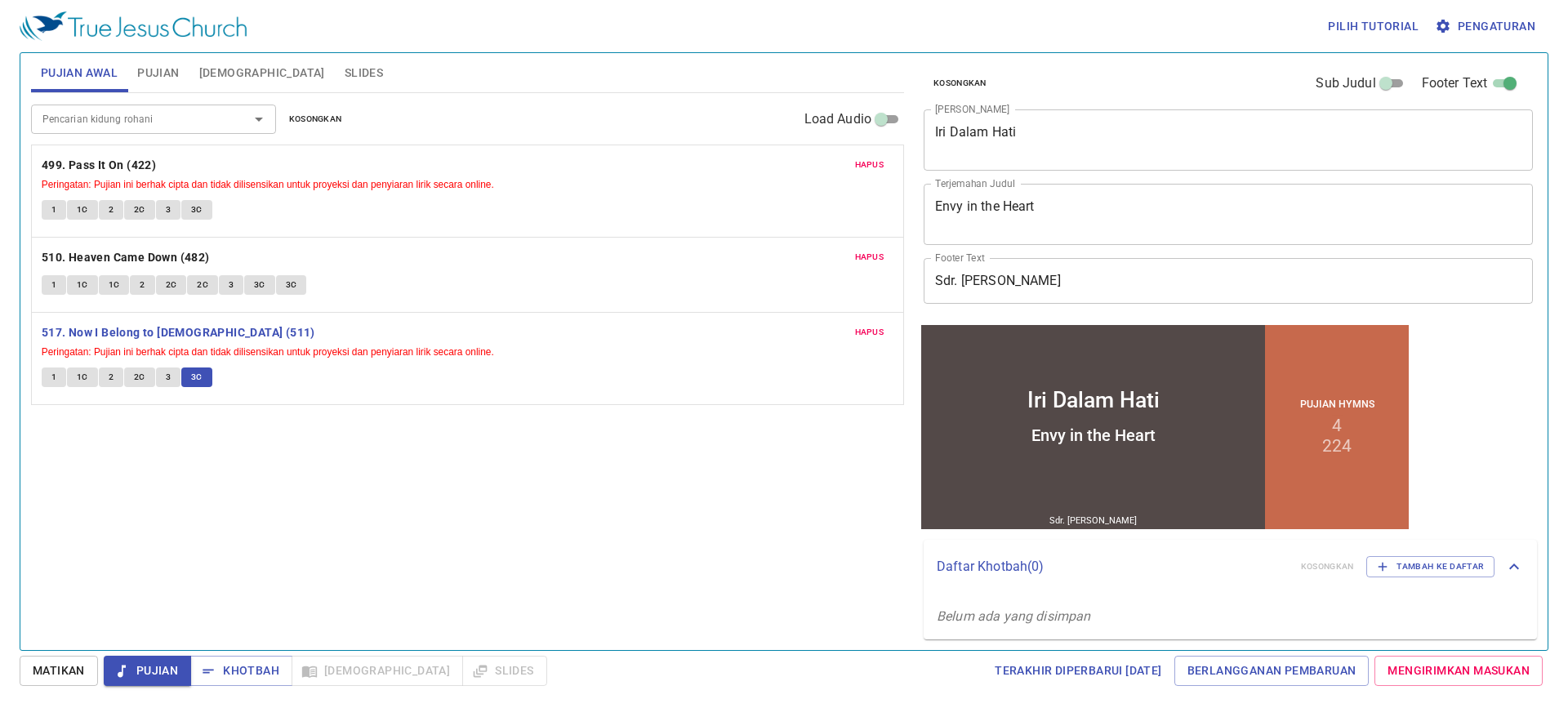
click at [146, 115] on input "Pencarian kidung rohani" at bounding box center [130, 119] width 187 height 19
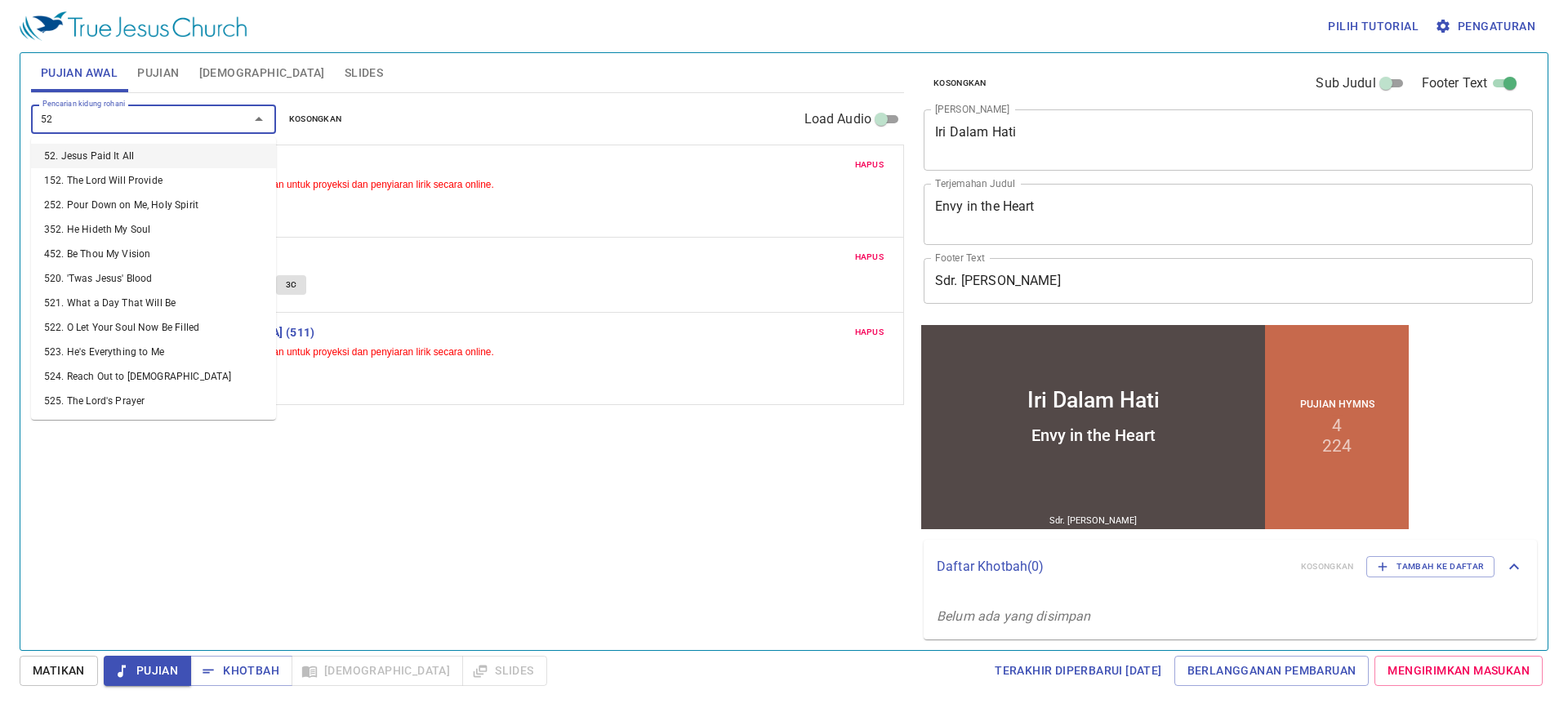
type input "520"
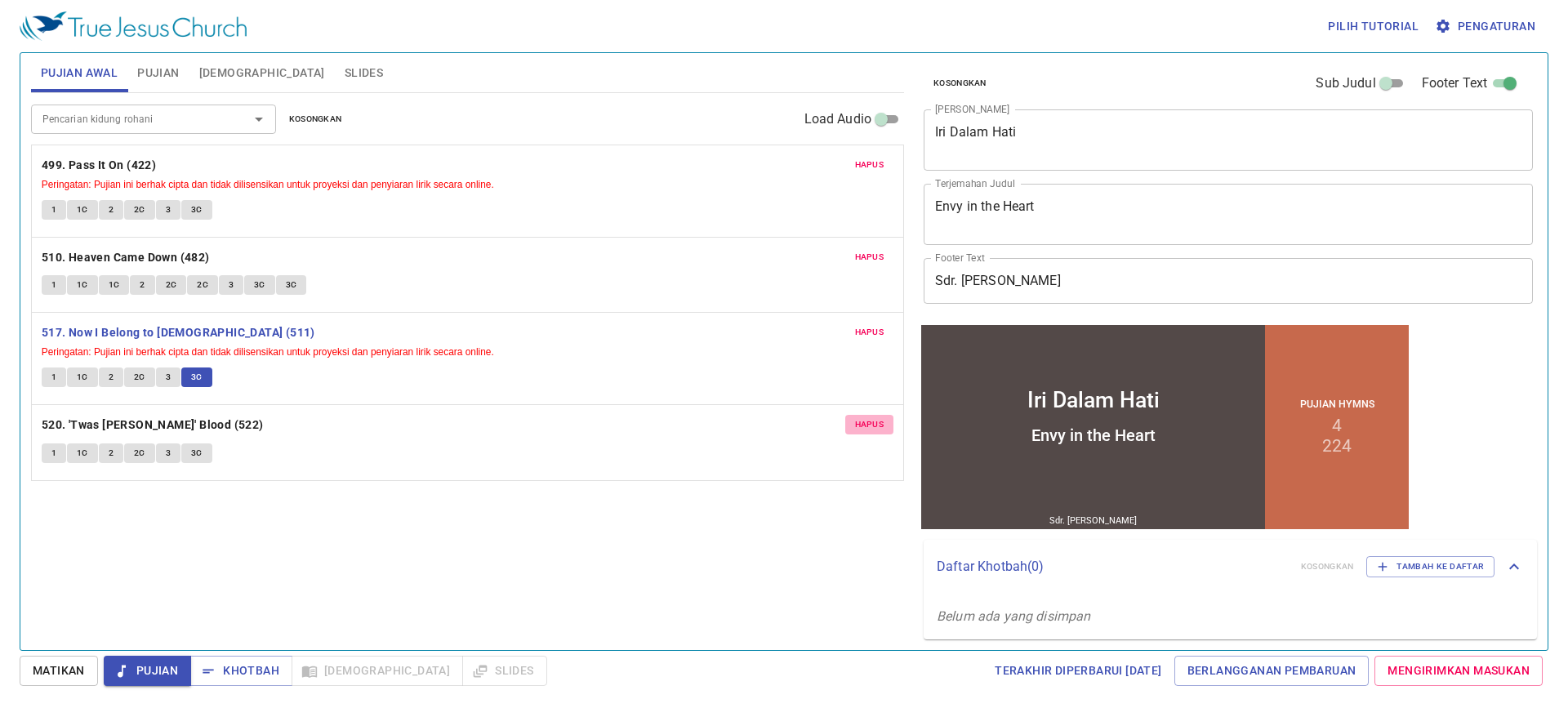
click at [878, 421] on span "Hapus" at bounding box center [869, 424] width 30 height 14
drag, startPoint x: 236, startPoint y: 664, endPoint x: 501, endPoint y: 609, distance: 270.6
click at [236, 664] on span "Khotbah" at bounding box center [241, 671] width 76 height 20
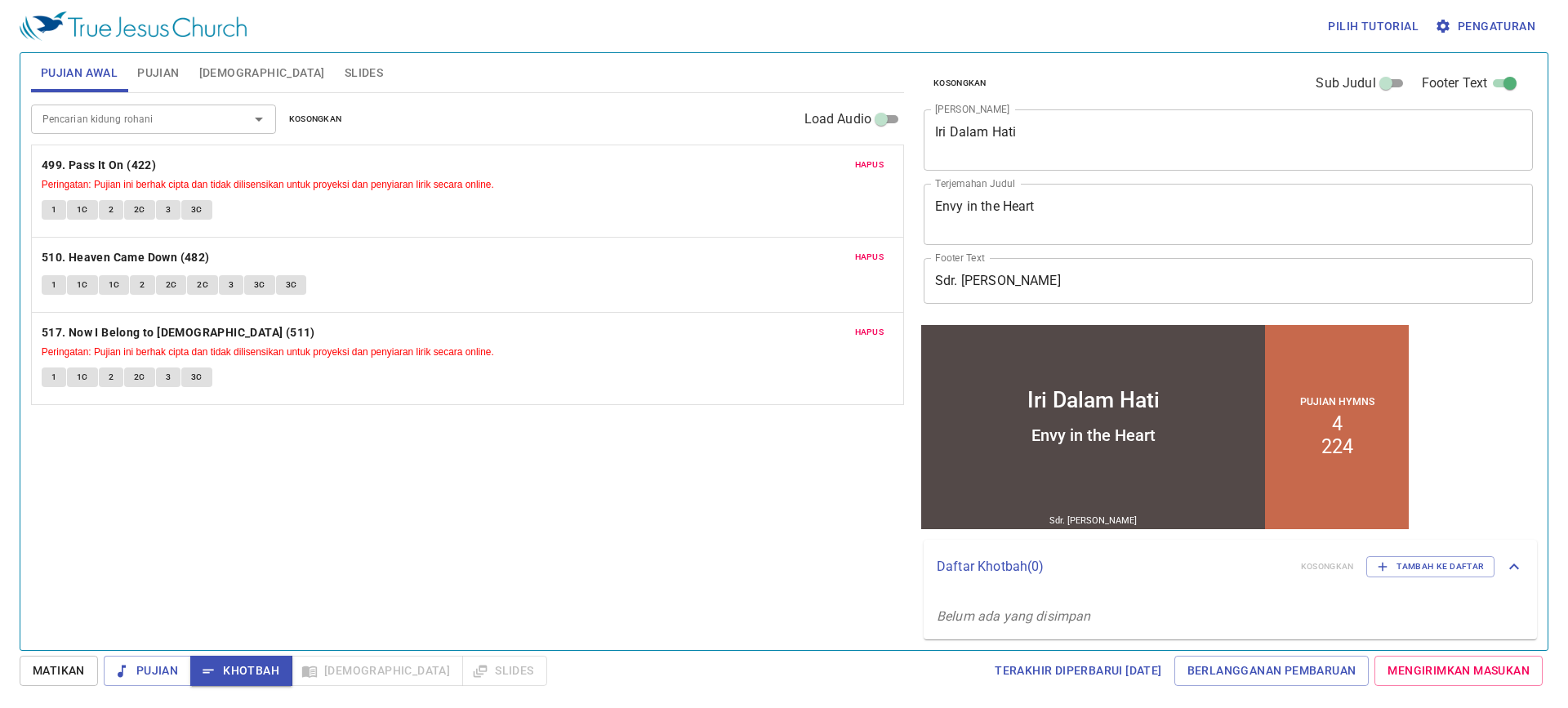
click at [146, 80] on span "Pujian" at bounding box center [158, 73] width 41 height 20
click at [158, 72] on span "Pujian" at bounding box center [158, 73] width 41 height 20
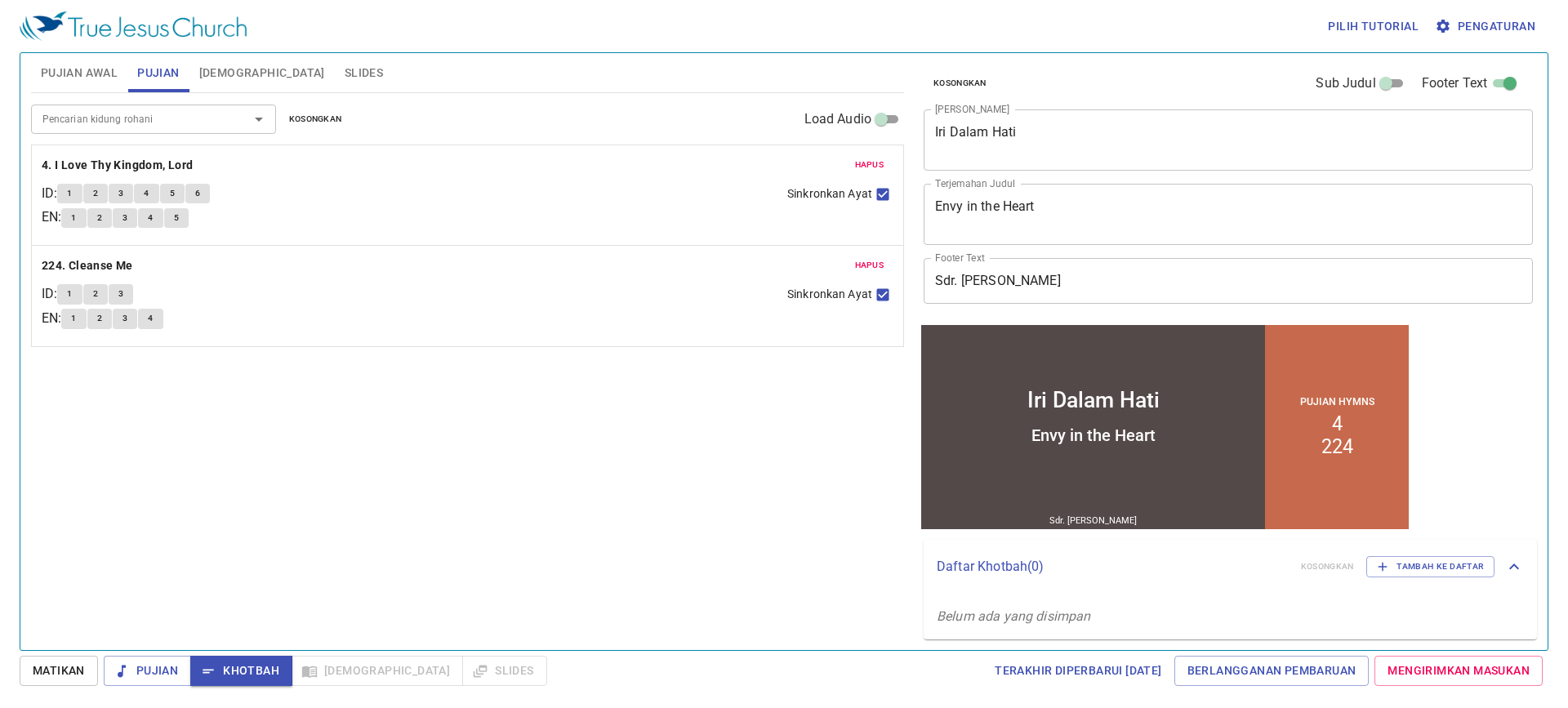
click at [158, 72] on span "Pujian" at bounding box center [158, 73] width 41 height 20
click at [80, 196] on button "1" at bounding box center [69, 193] width 24 height 19
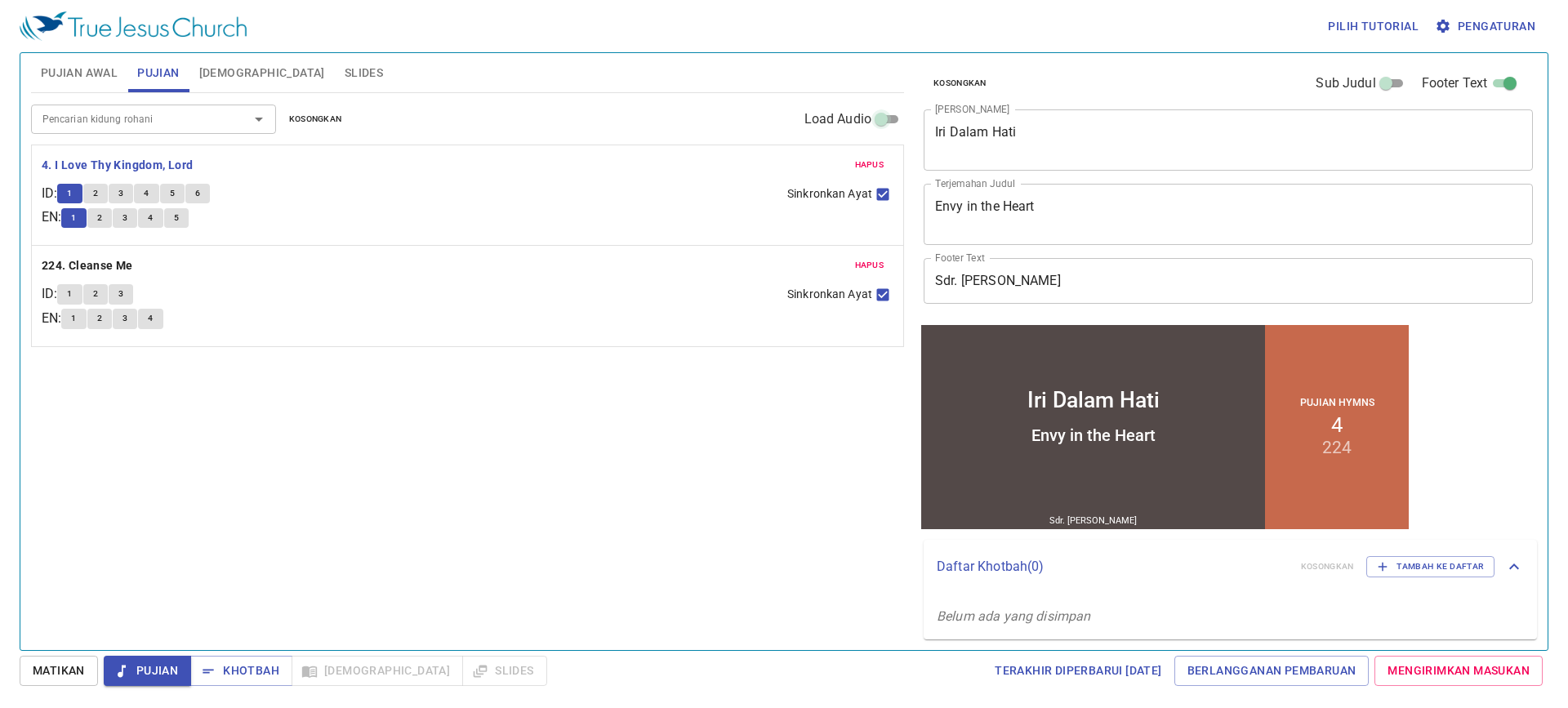
click at [881, 114] on input "Load Audio" at bounding box center [881, 122] width 59 height 19
checkbox input "true"
select select "1"
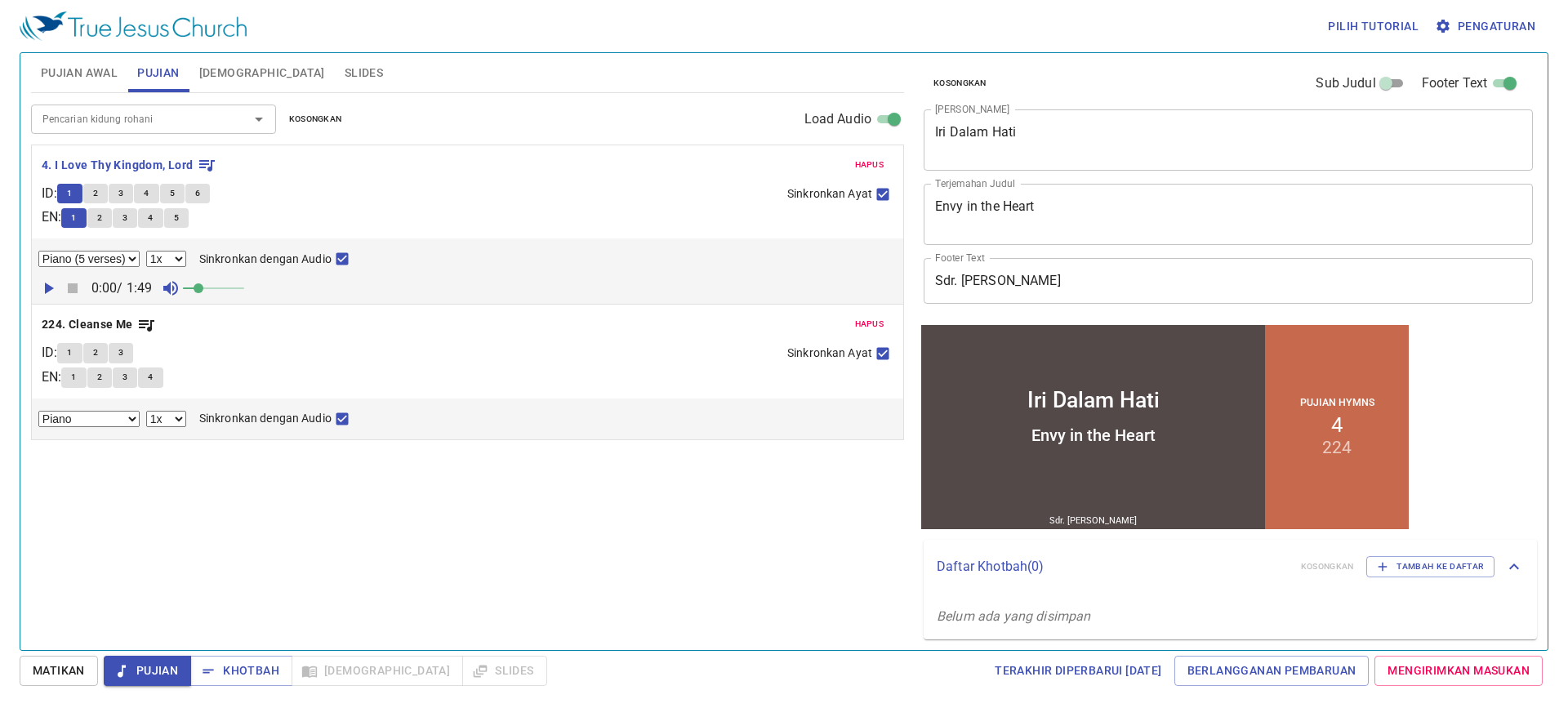
click at [49, 292] on icon "button" at bounding box center [49, 288] width 9 height 12
drag, startPoint x: 212, startPoint y: 289, endPoint x: 234, endPoint y: 290, distance: 22.0
click at [234, 290] on span at bounding box center [232, 288] width 10 height 10
click at [98, 190] on span "2" at bounding box center [95, 193] width 5 height 14
checkbox input "false"
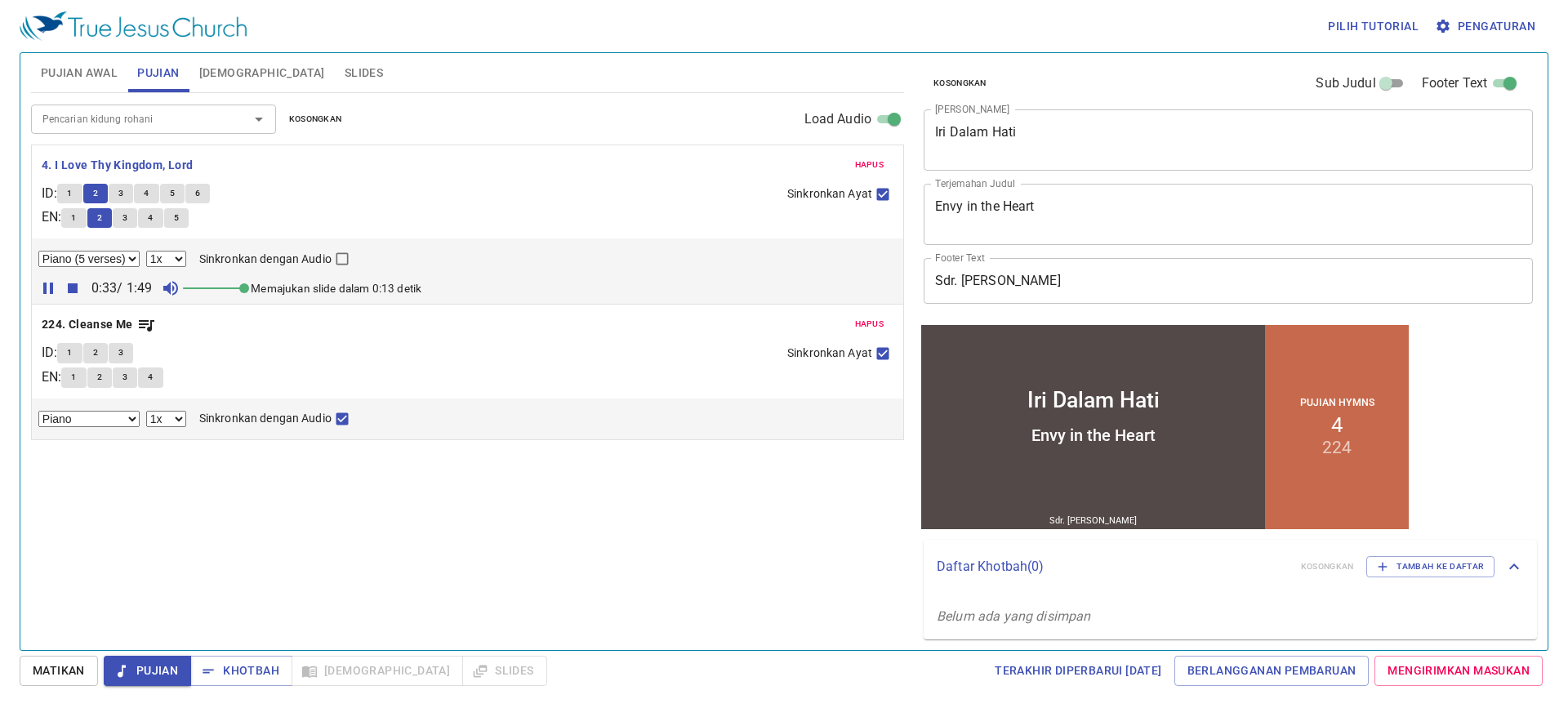
drag, startPoint x: 242, startPoint y: 282, endPoint x: 256, endPoint y: 282, distance: 14.0
click at [249, 283] on span at bounding box center [244, 288] width 10 height 10
click at [126, 184] on button "3" at bounding box center [121, 193] width 24 height 19
click at [157, 194] on button "4" at bounding box center [146, 193] width 24 height 19
click at [175, 187] on span "5" at bounding box center [172, 193] width 5 height 14
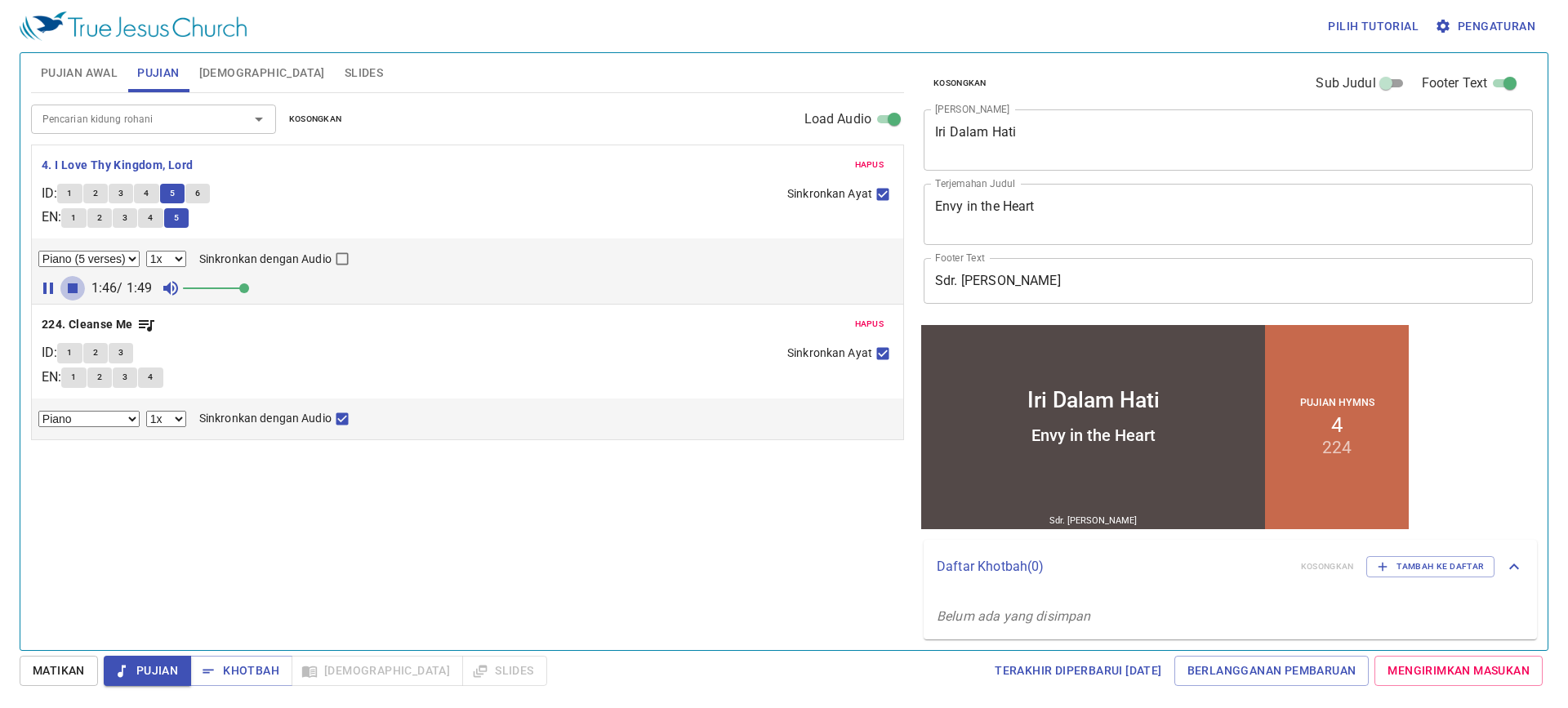
click at [77, 285] on icon "button" at bounding box center [72, 288] width 10 height 10
click at [264, 657] on button "Khotbah" at bounding box center [241, 671] width 102 height 30
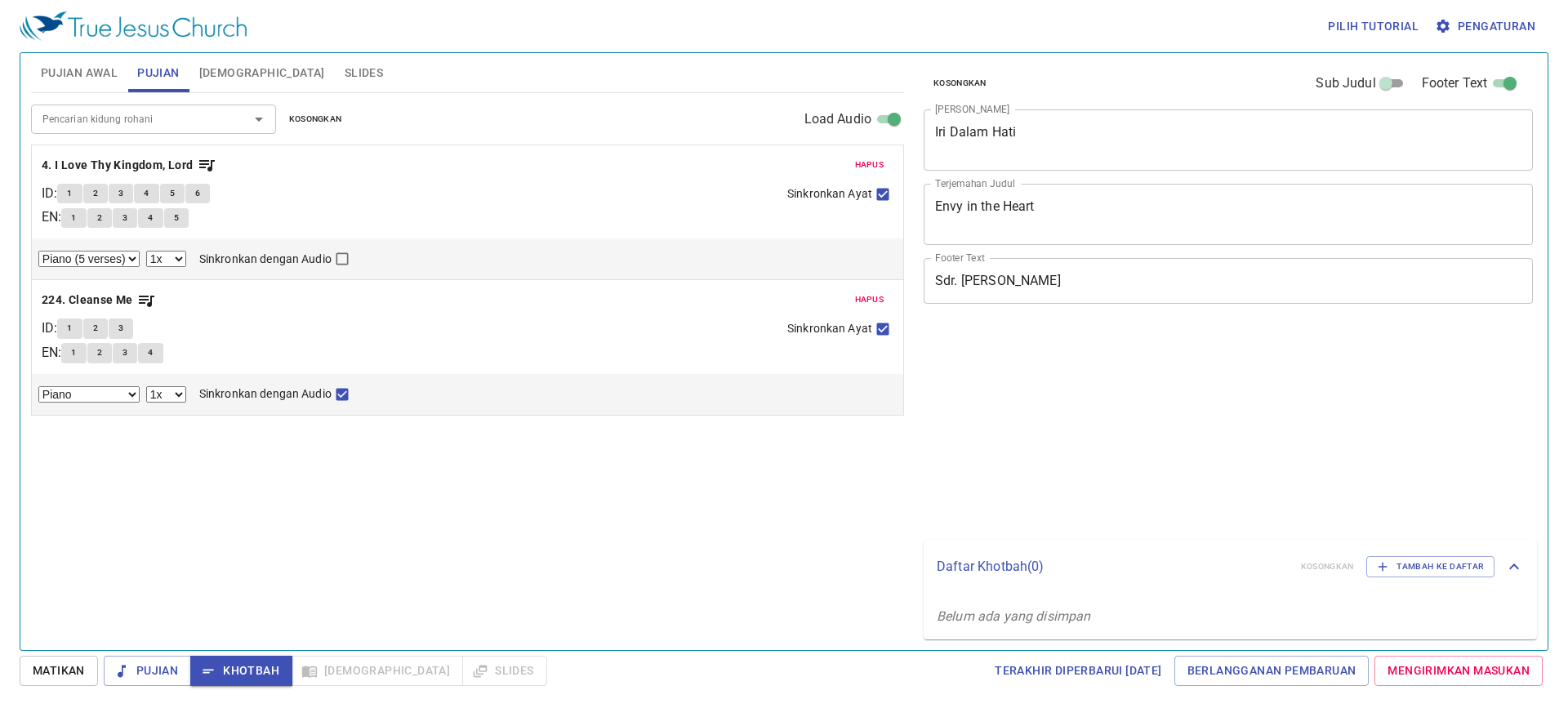
select select "1"
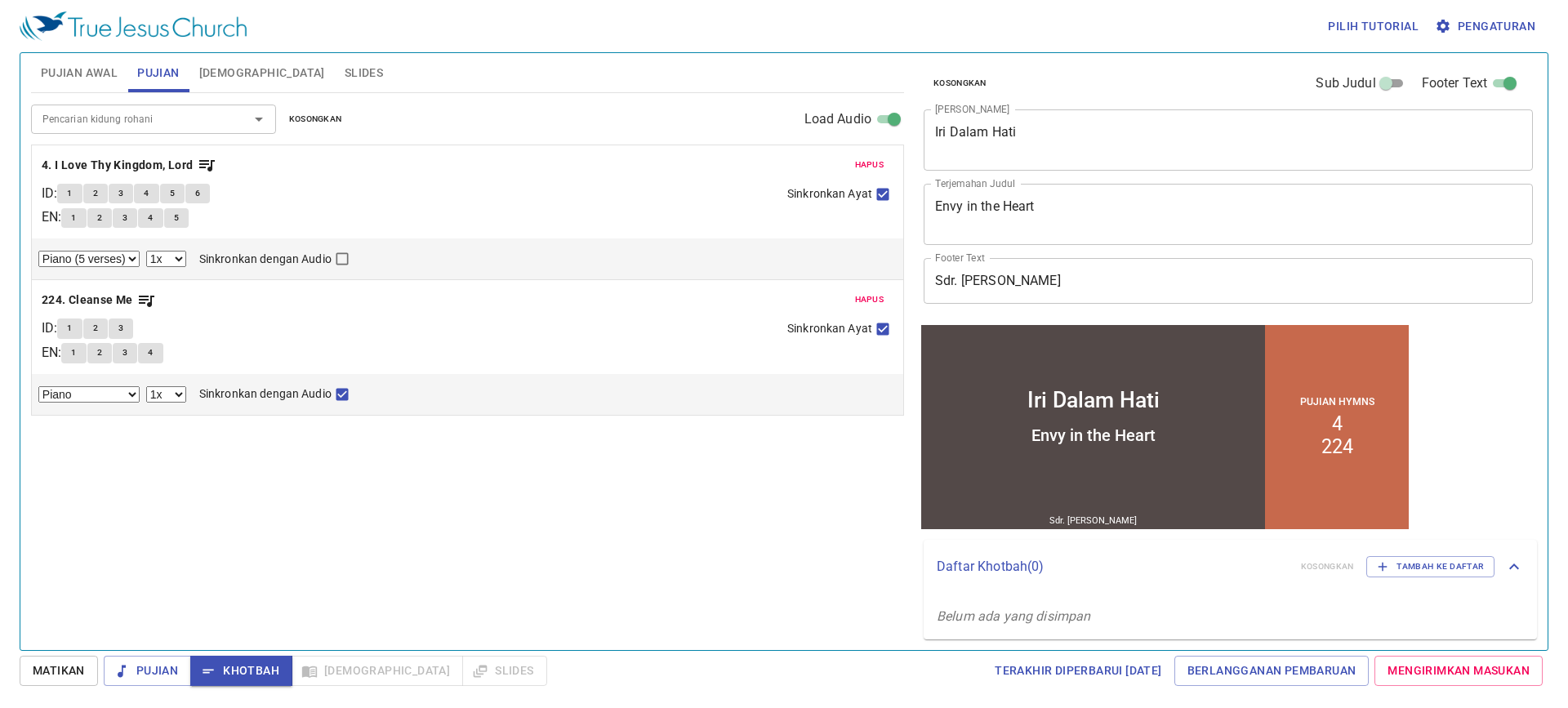
click at [345, 74] on span "Slides" at bounding box center [364, 73] width 39 height 20
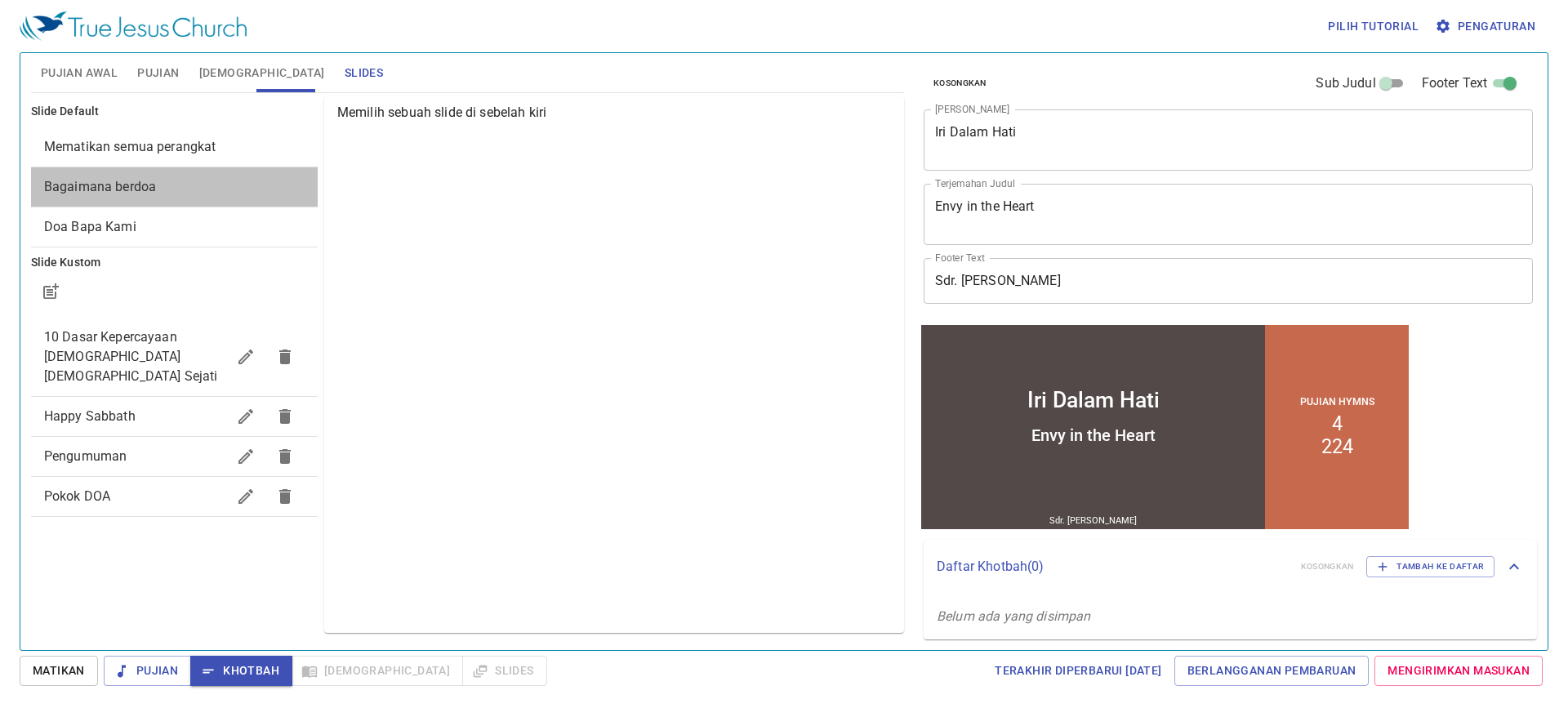
click at [214, 192] on span "Bagaimana berdoa" at bounding box center [174, 186] width 260 height 19
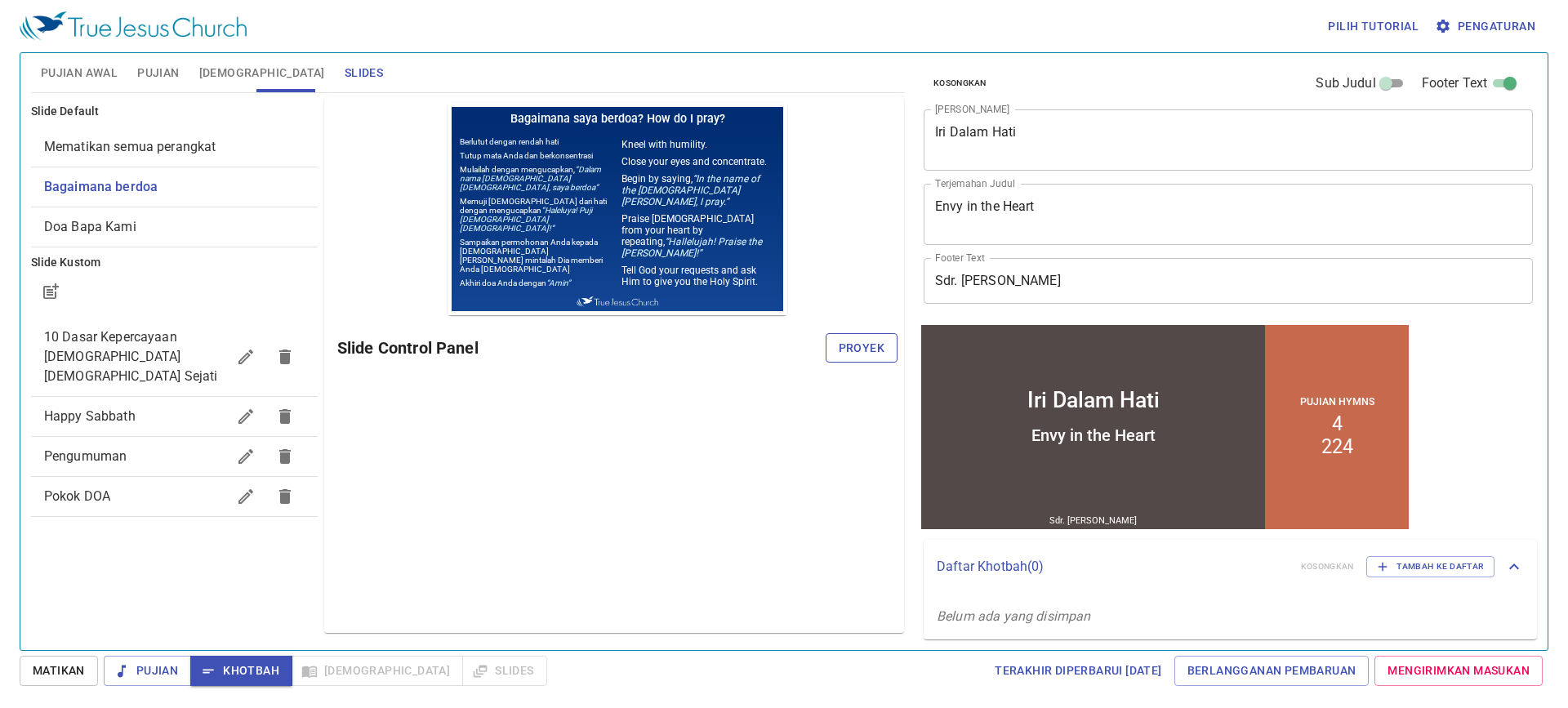
click at [852, 342] on span "Proyek" at bounding box center [862, 348] width 46 height 20
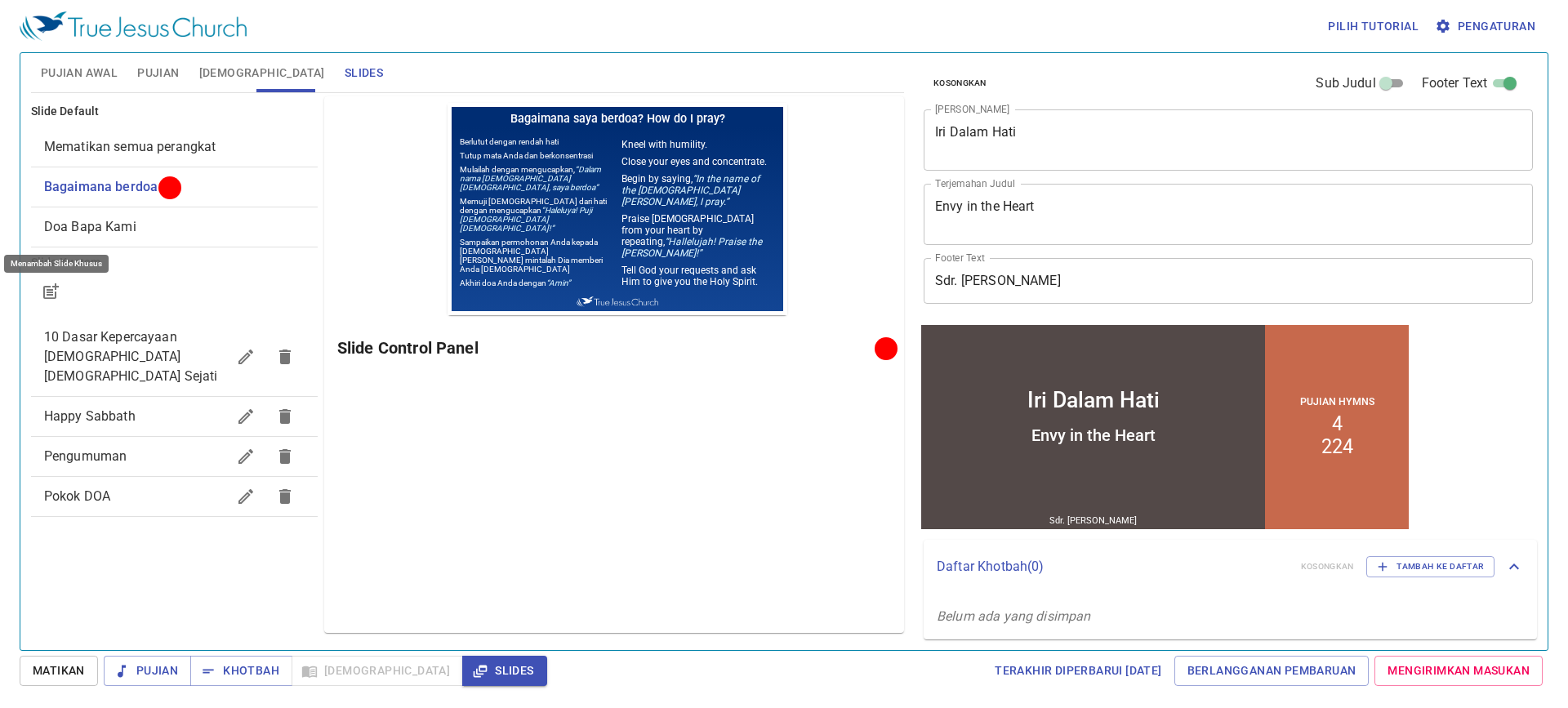
click at [40, 292] on icon "button" at bounding box center [50, 291] width 19 height 19
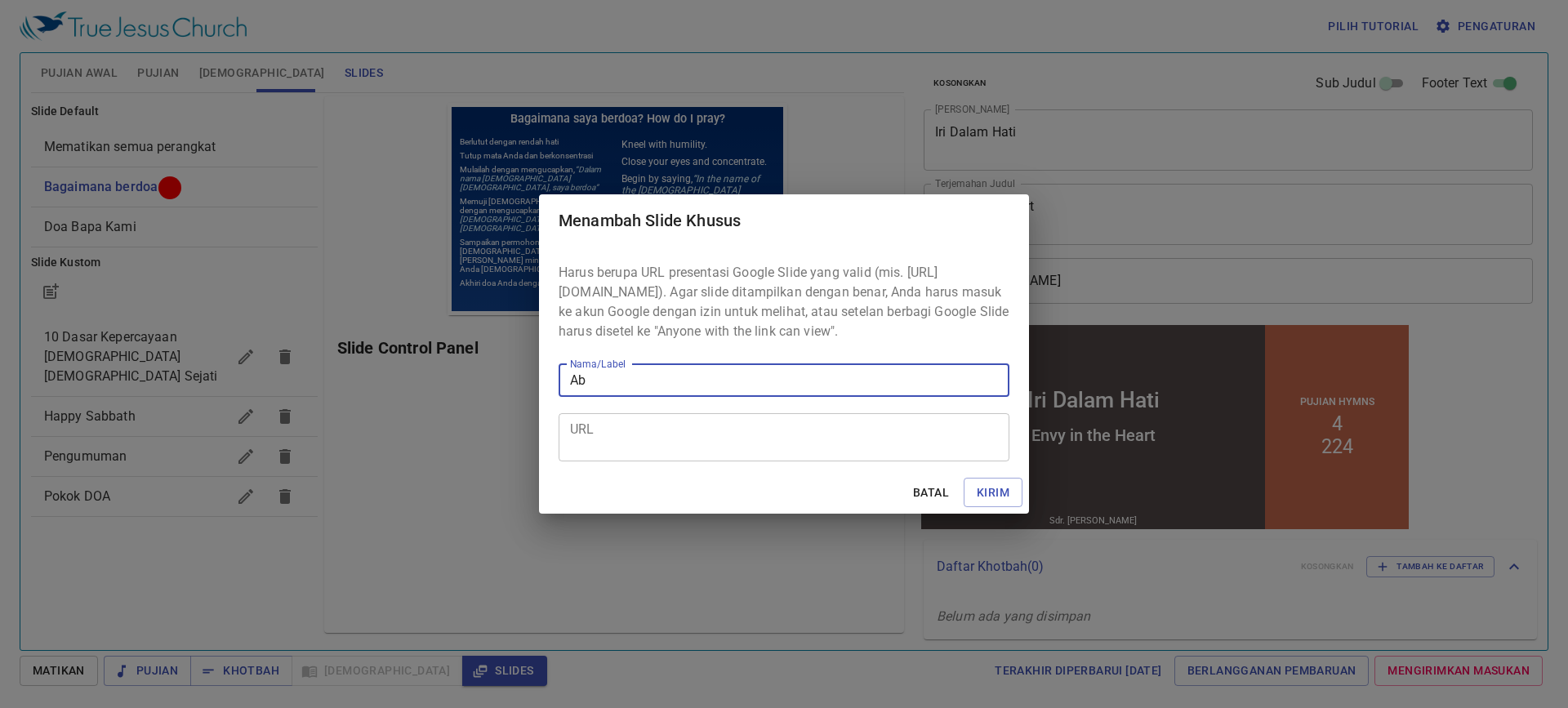
type input "A"
type input "Barcode Absen"
click at [626, 471] on div "Harus berupa URL presentasi Google Slide yang valid (mis. https://docs.google.c…" at bounding box center [783, 359] width 490 height 224
click at [638, 453] on textarea "URL" at bounding box center [784, 437] width 428 height 31
paste textarea "https://docs.google.com/presentation/d/1pvgPNTVcVLeV_nnxgox0Ft_-TLVYKl1utaTRF_b…"
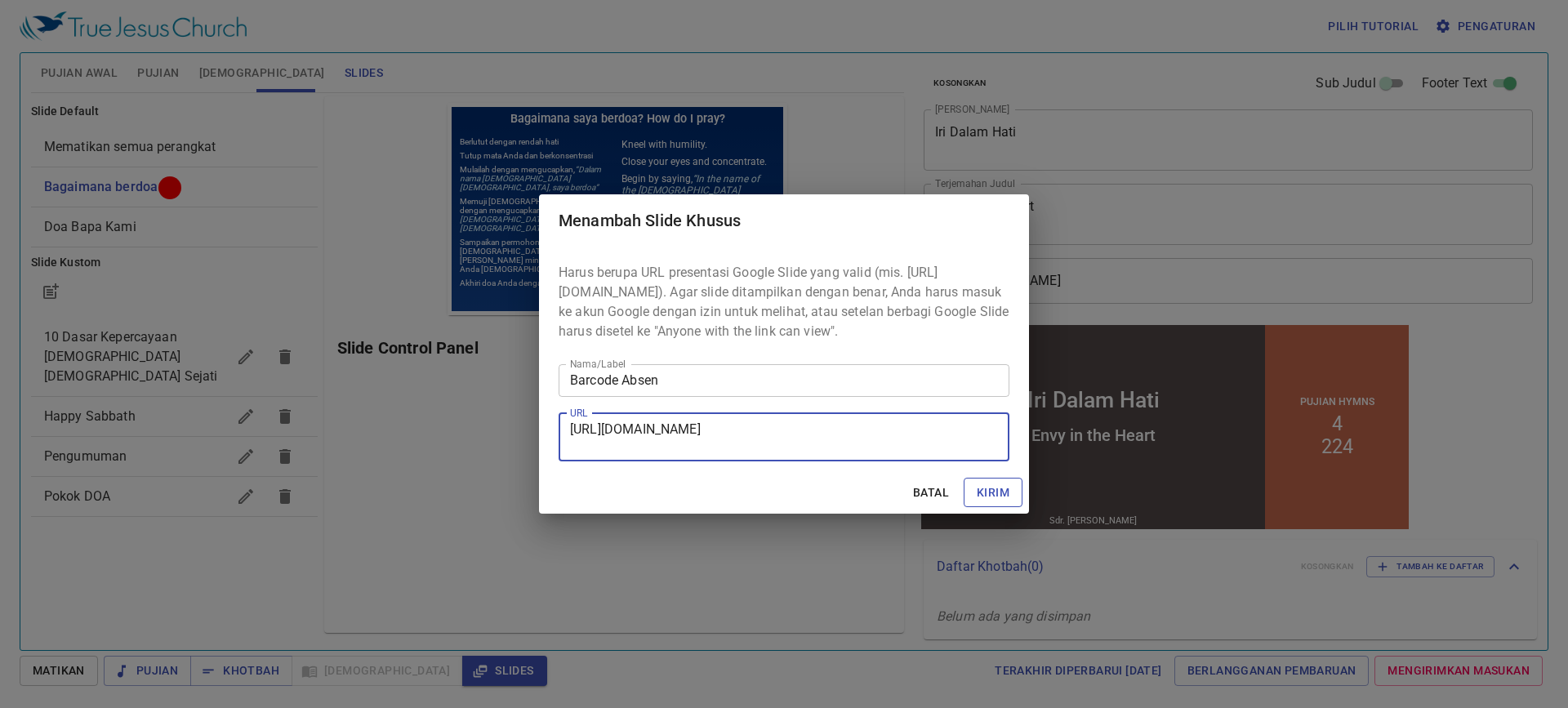
type textarea "https://docs.google.com/presentation/d/1pvgPNTVcVLeV_nnxgox0Ft_-TLVYKl1utaTRF_b…"
click at [1011, 502] on button "Kirim" at bounding box center [993, 493] width 59 height 30
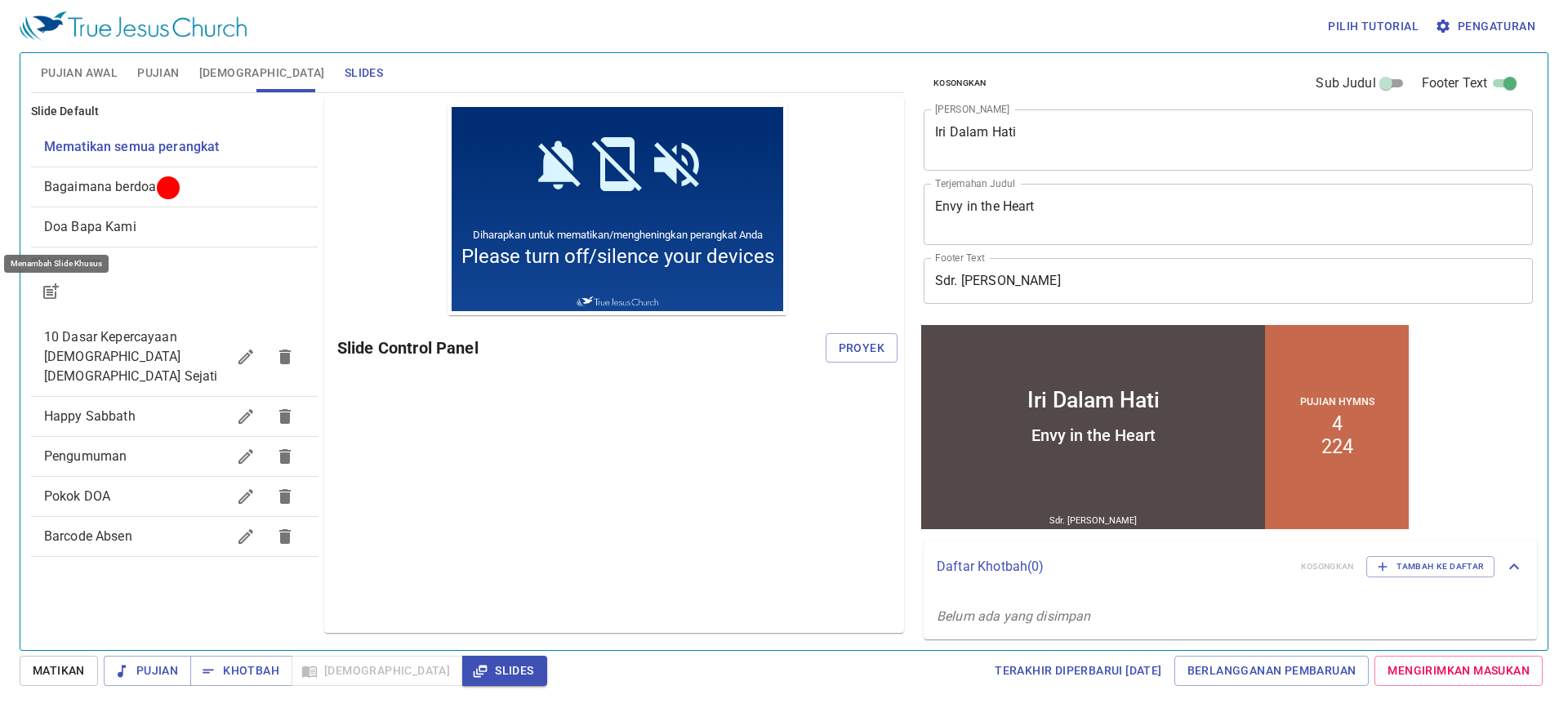
click at [185, 527] on span "Barcode Absen" at bounding box center [135, 536] width 182 height 19
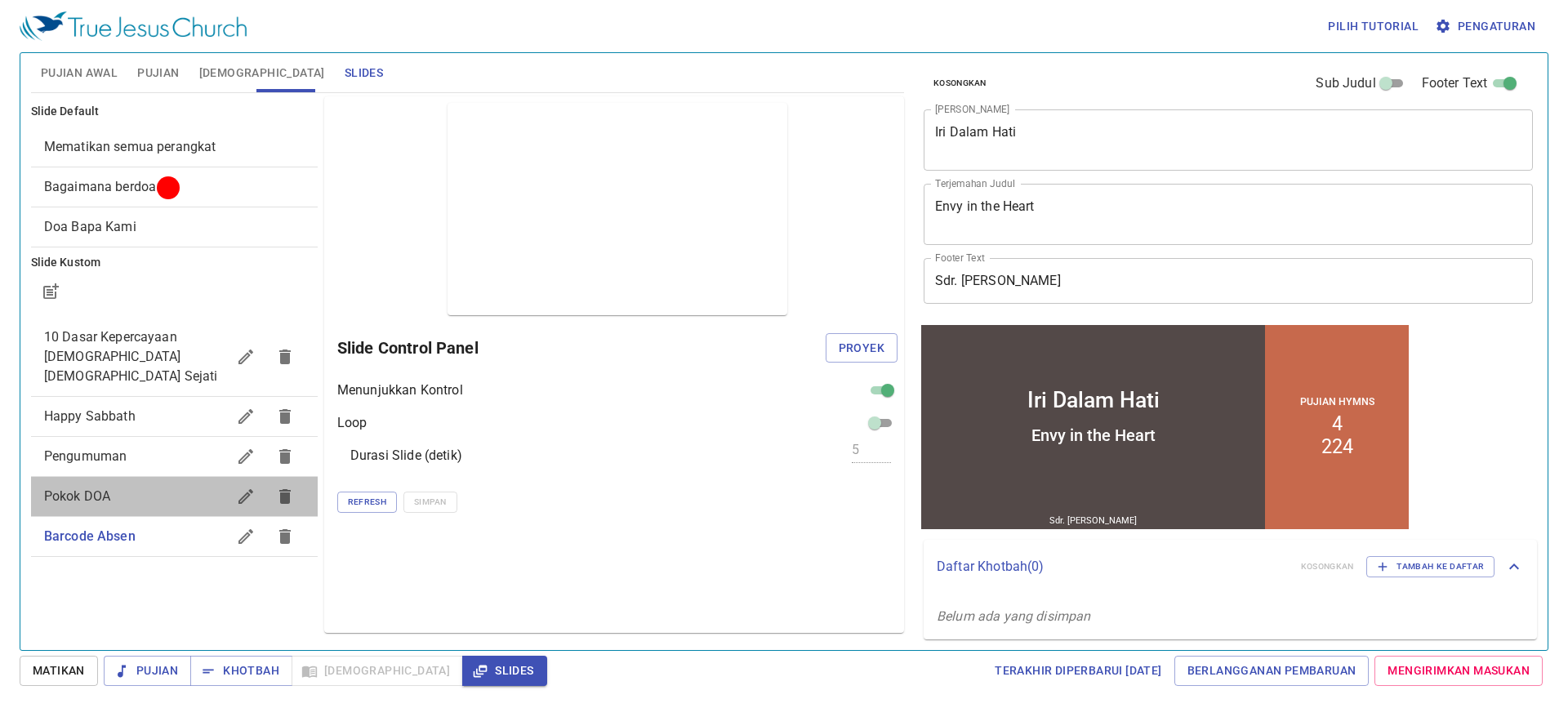
click at [149, 492] on div "Pokok DOA" at bounding box center [175, 496] width 287 height 39
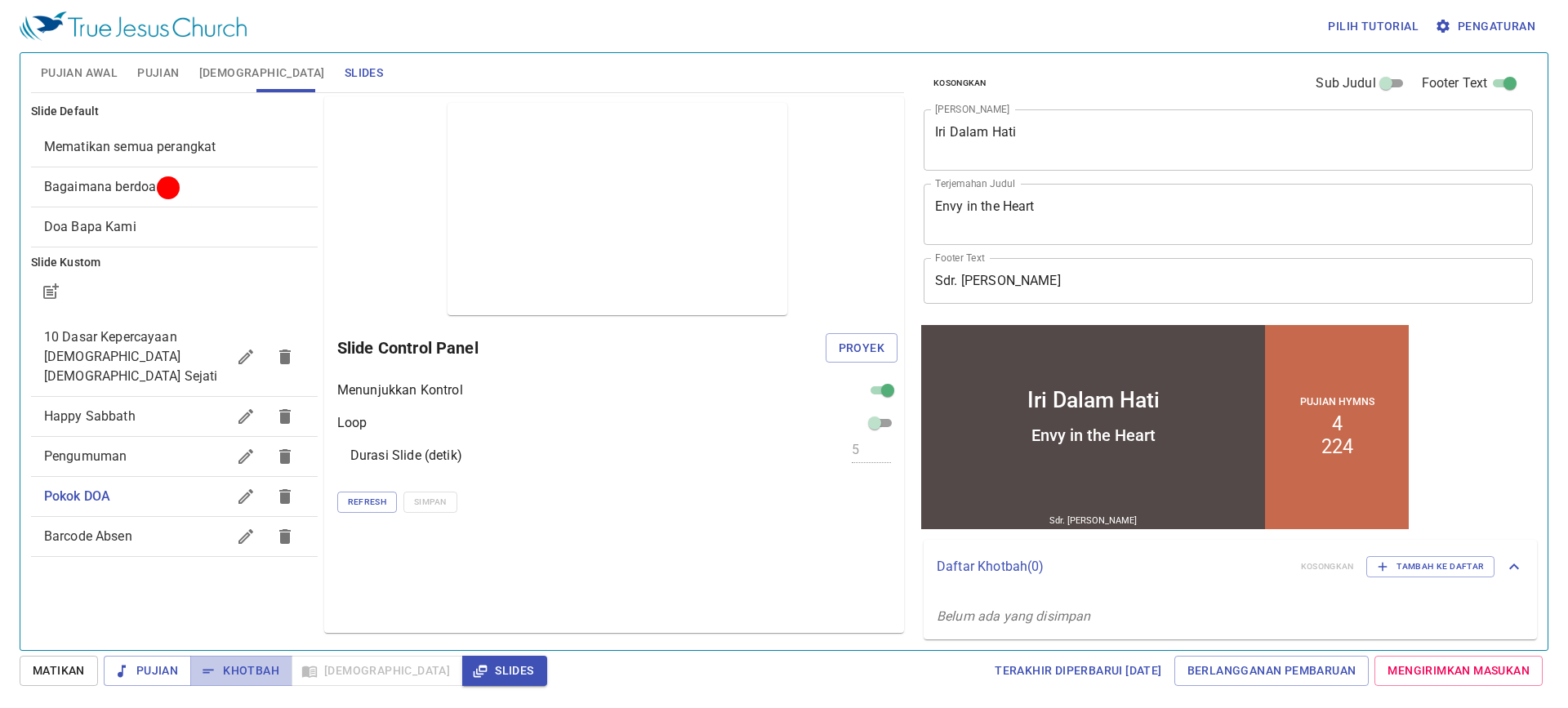
drag, startPoint x: 242, startPoint y: 674, endPoint x: 281, endPoint y: 686, distance: 40.8
click at [243, 677] on span "Khotbah" at bounding box center [241, 671] width 76 height 20
click at [211, 77] on span "[DEMOGRAPHIC_DATA]" at bounding box center [261, 73] width 126 height 20
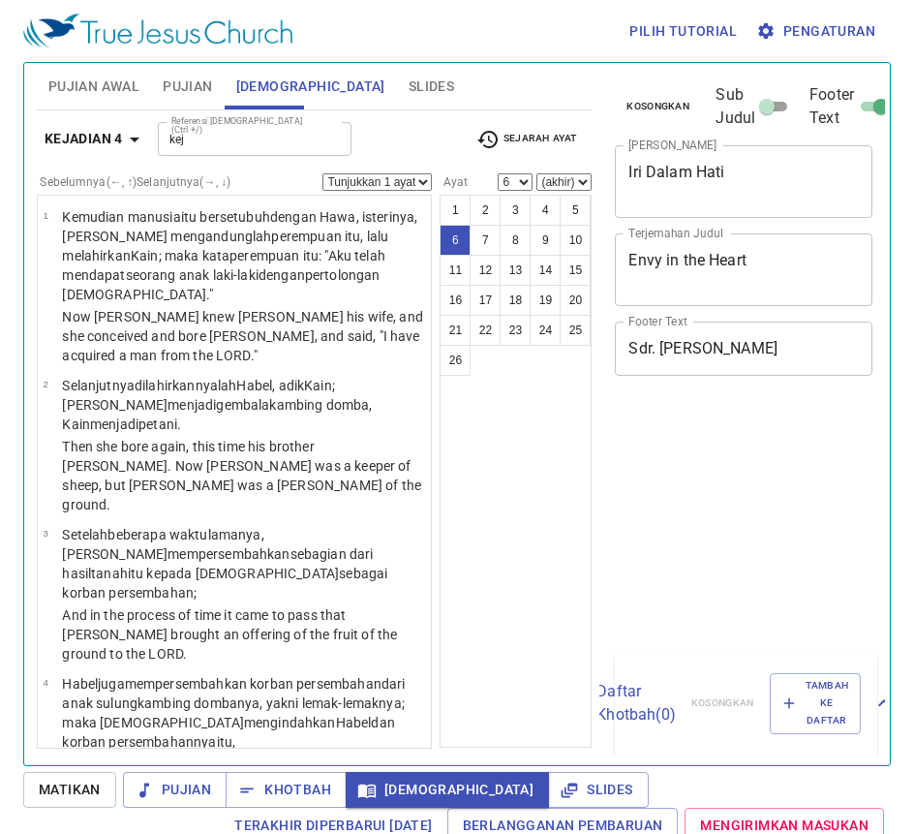
select select "6"
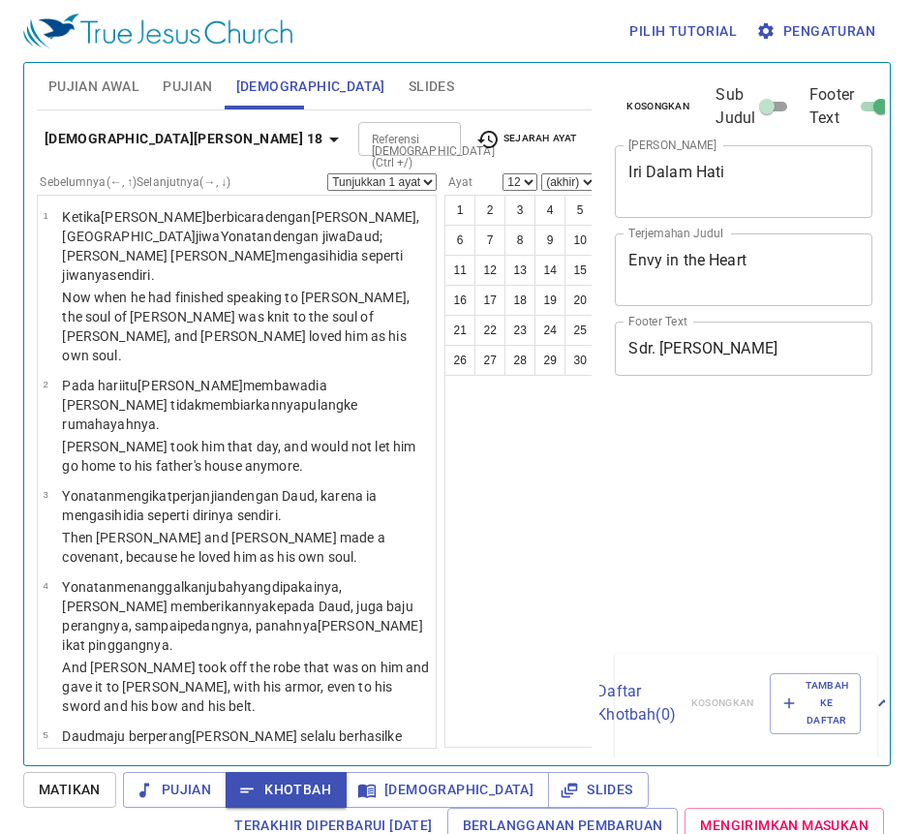
select select "12"
select select "7"
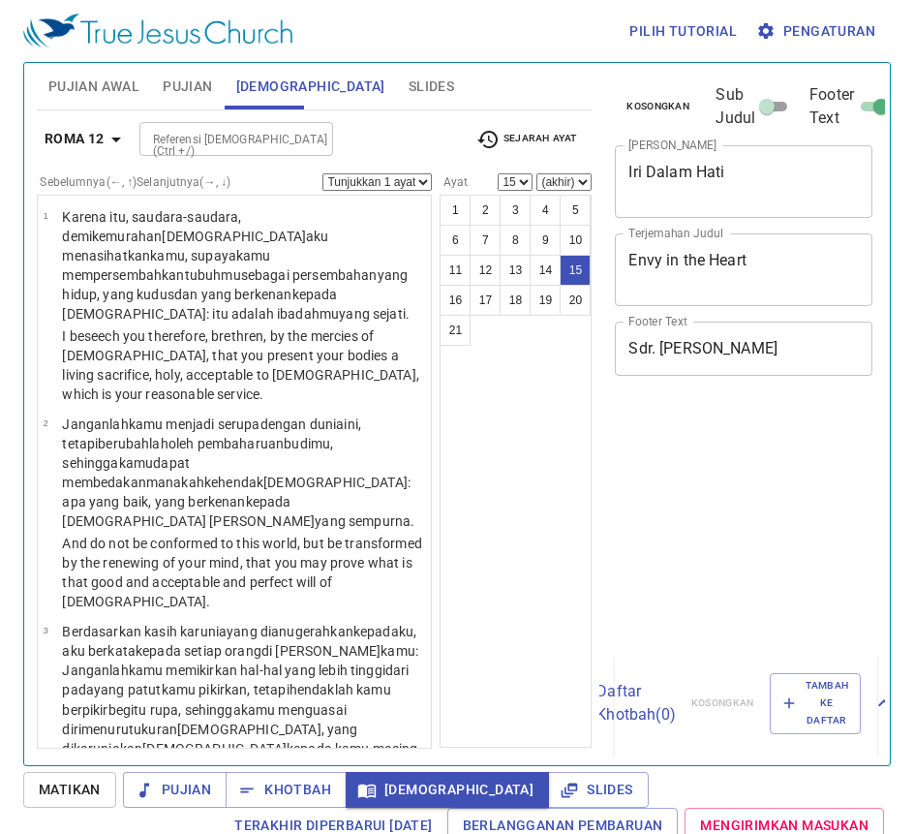
select select "15"
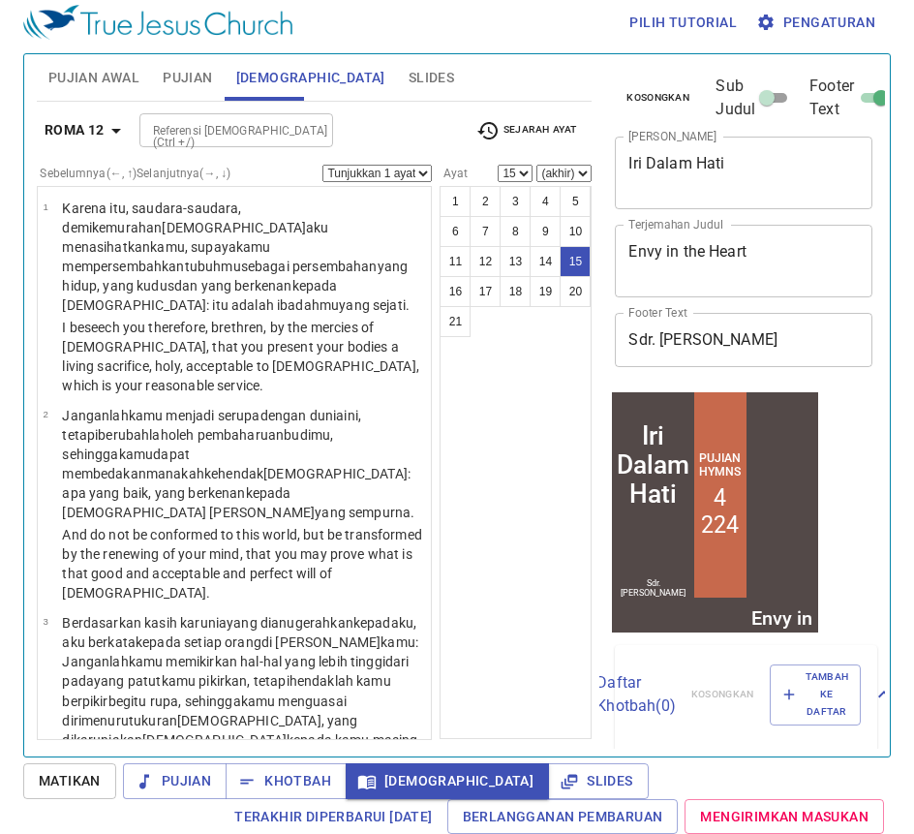
scroll to position [1537, 0]
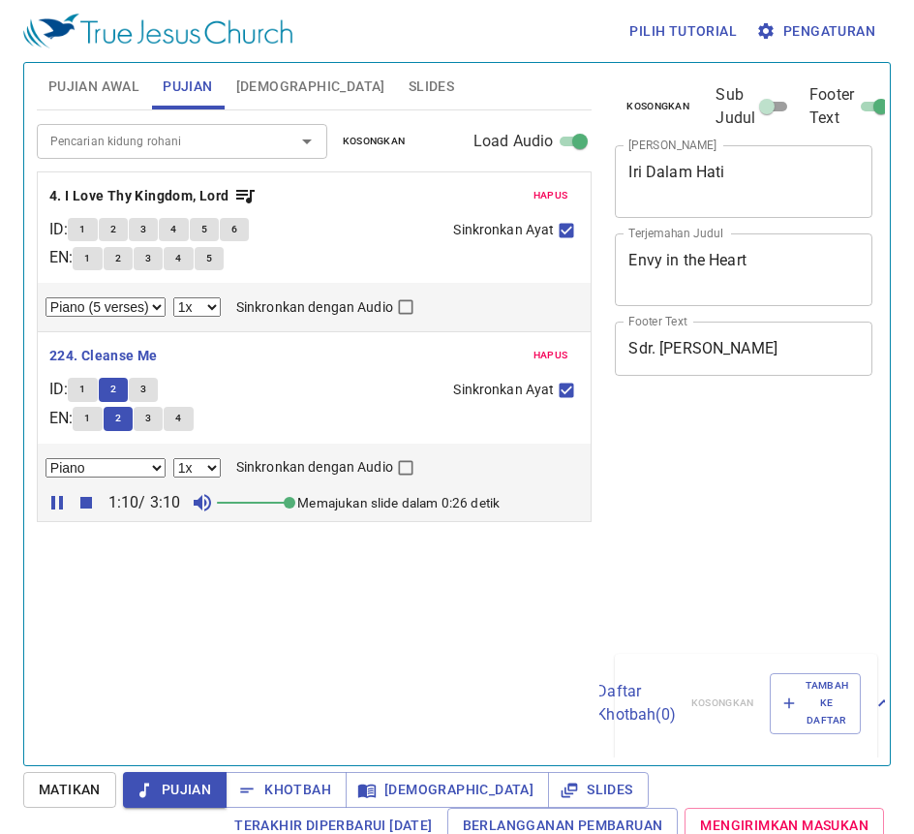
select select "1"
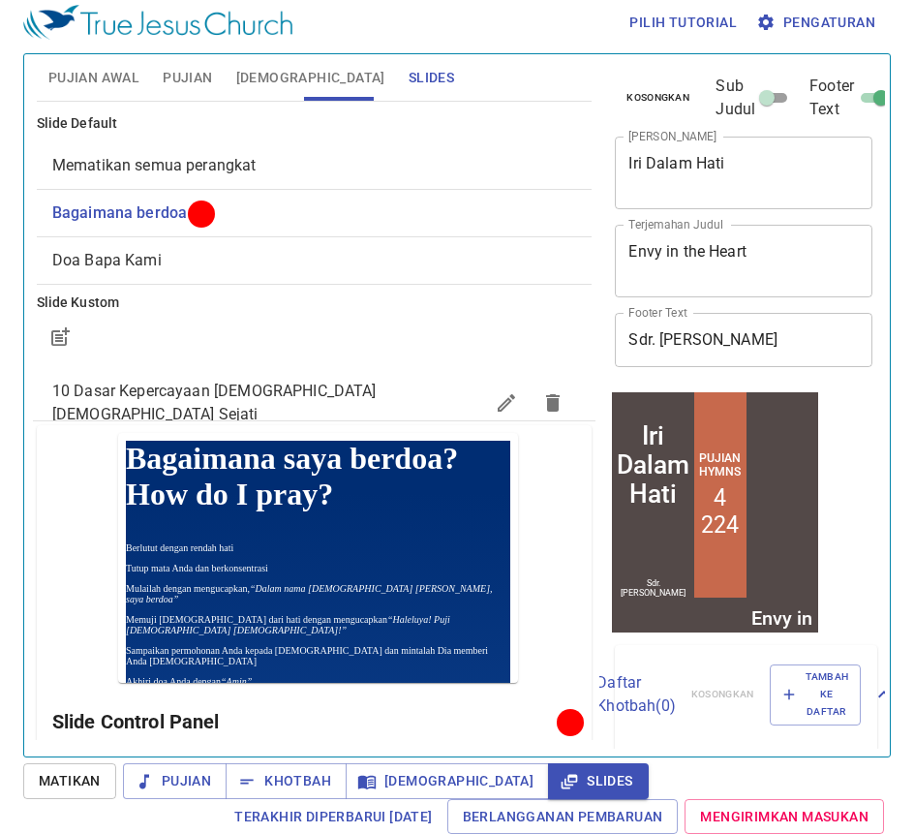
scroll to position [9, 0]
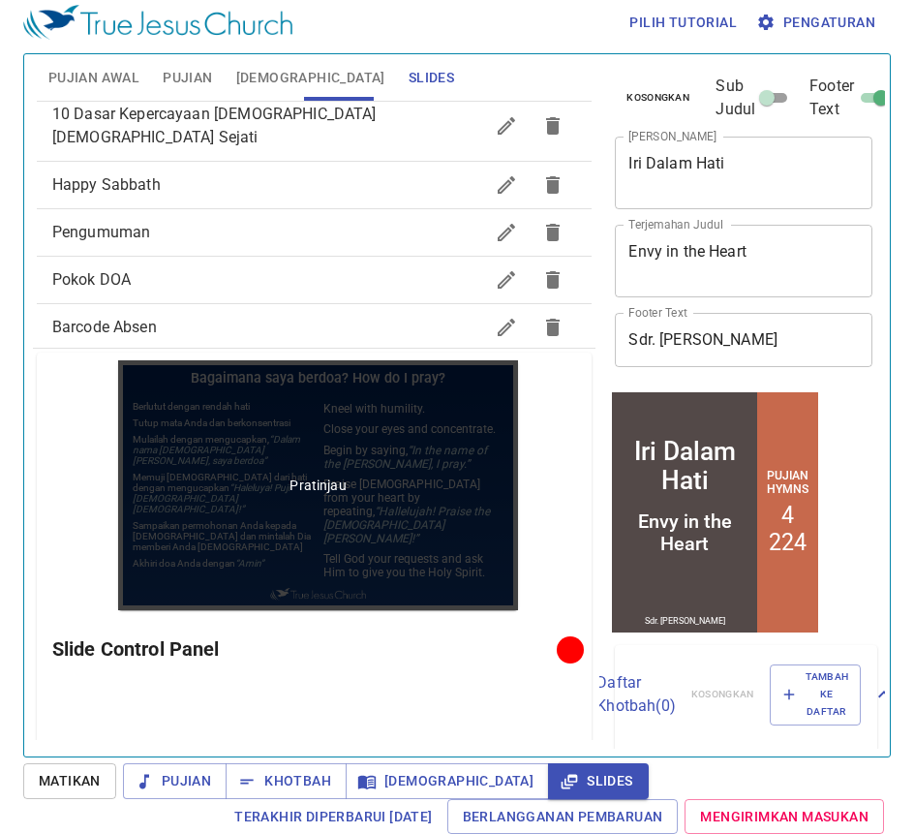
scroll to position [194, 0]
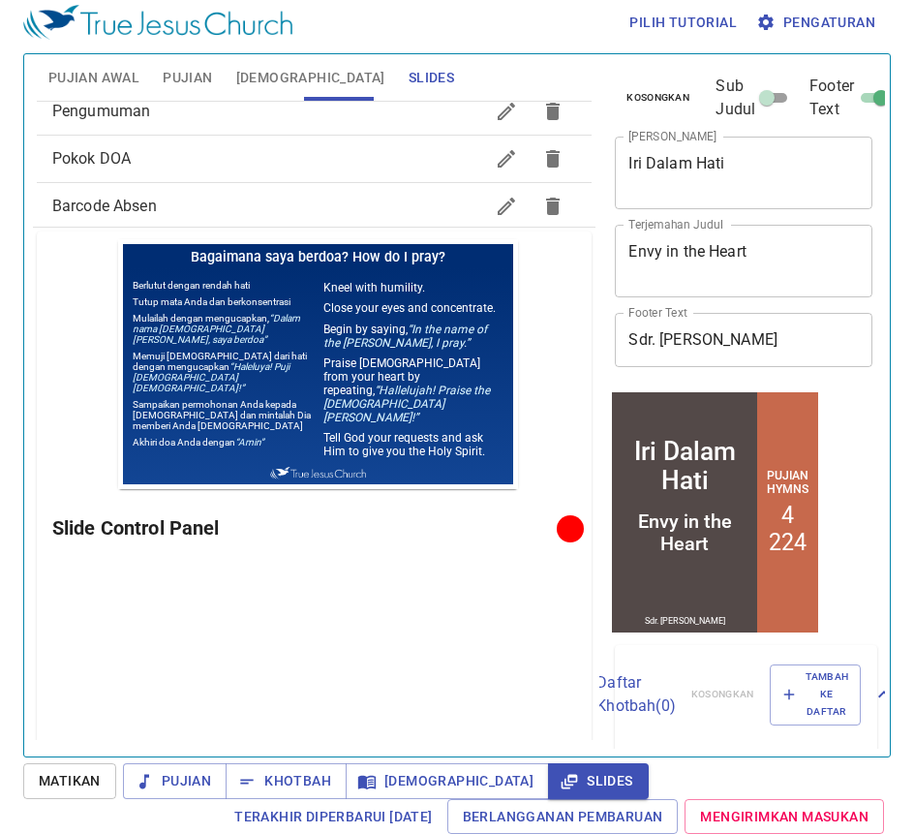
click at [147, 197] on span "Barcode Absen" at bounding box center [104, 206] width 105 height 18
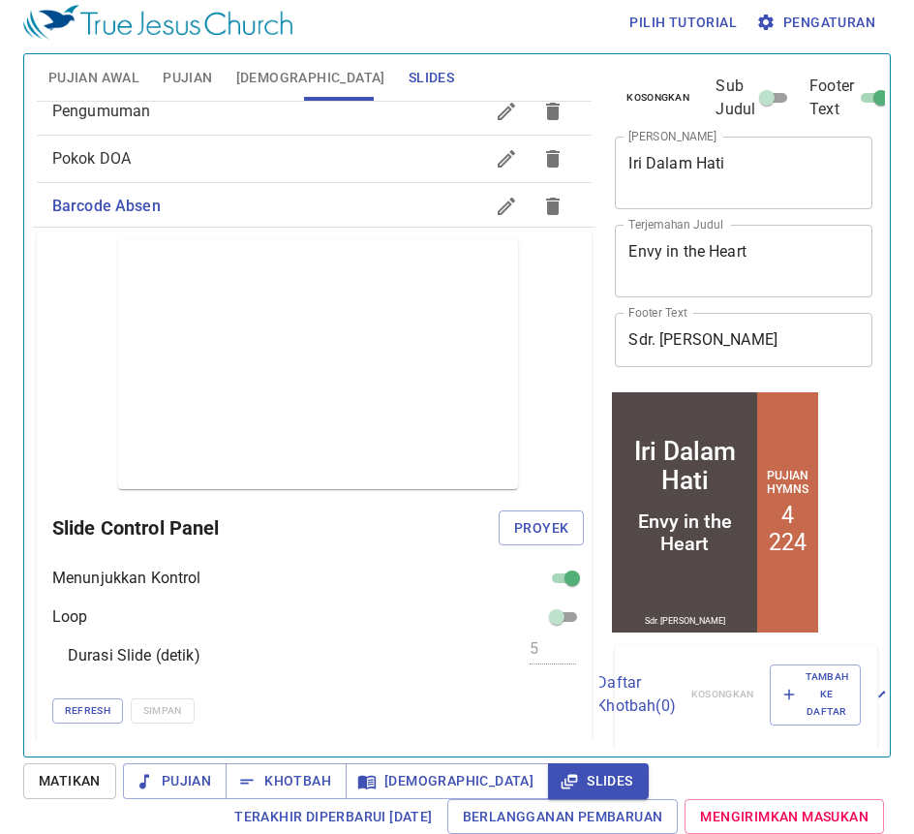
click at [524, 548] on div "Slide Control Panel Proyek" at bounding box center [318, 528] width 533 height 46
click at [523, 537] on span "Proyek" at bounding box center [541, 528] width 54 height 24
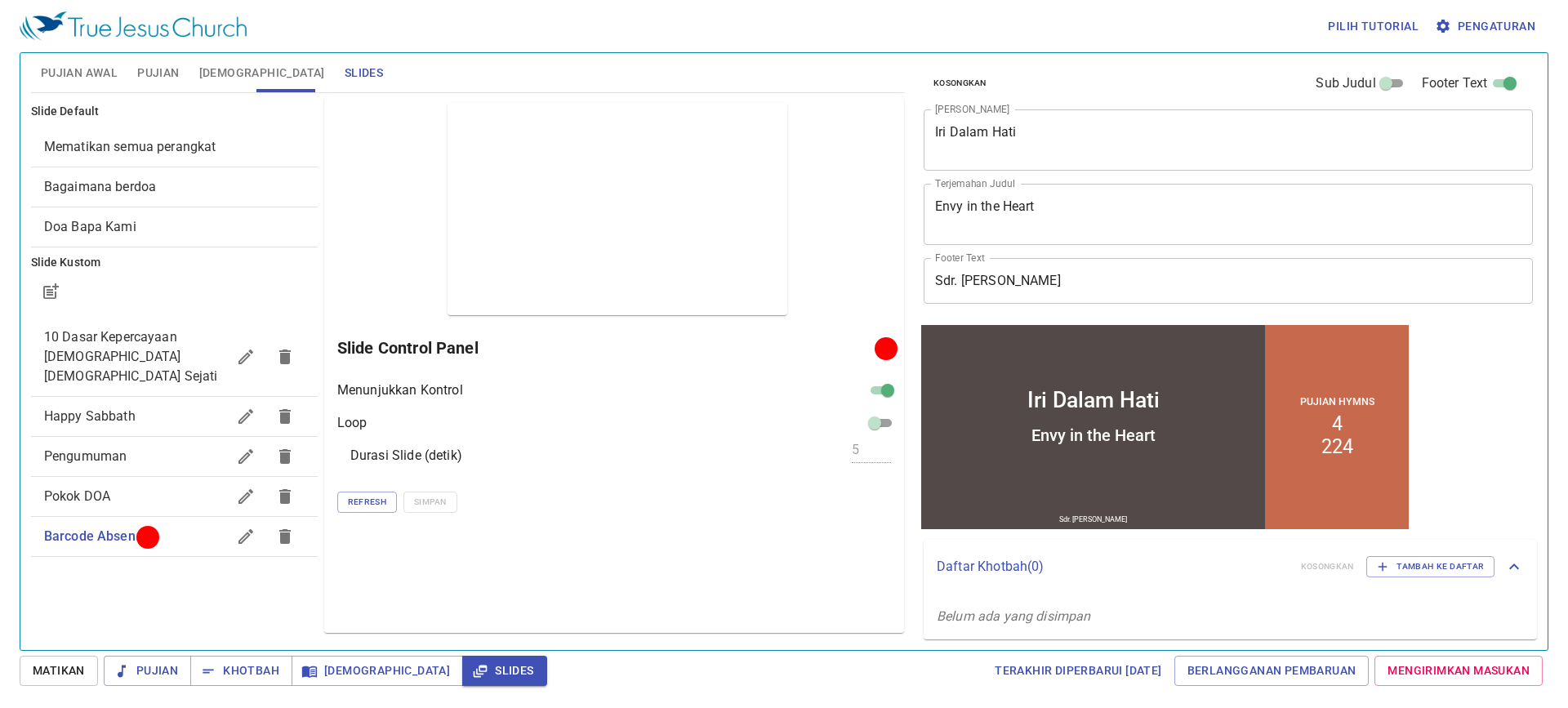
scroll to position [0, 0]
click at [175, 437] on div "Pengumuman" at bounding box center [175, 456] width 287 height 39
click at [868, 353] on span "Proyek" at bounding box center [862, 348] width 46 height 20
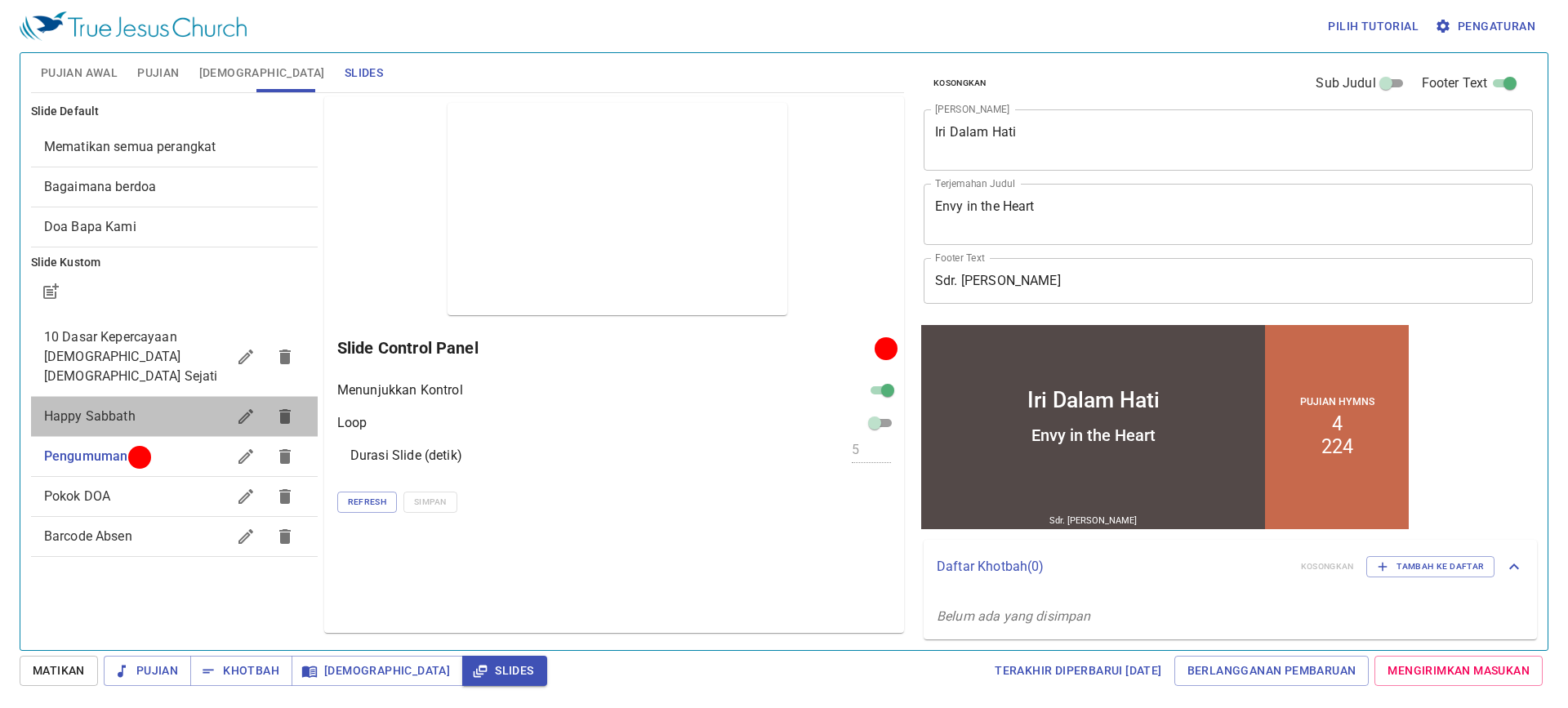
click at [148, 406] on span "Happy Sabbath" at bounding box center [135, 416] width 182 height 19
checkbox input "false"
checkbox input "true"
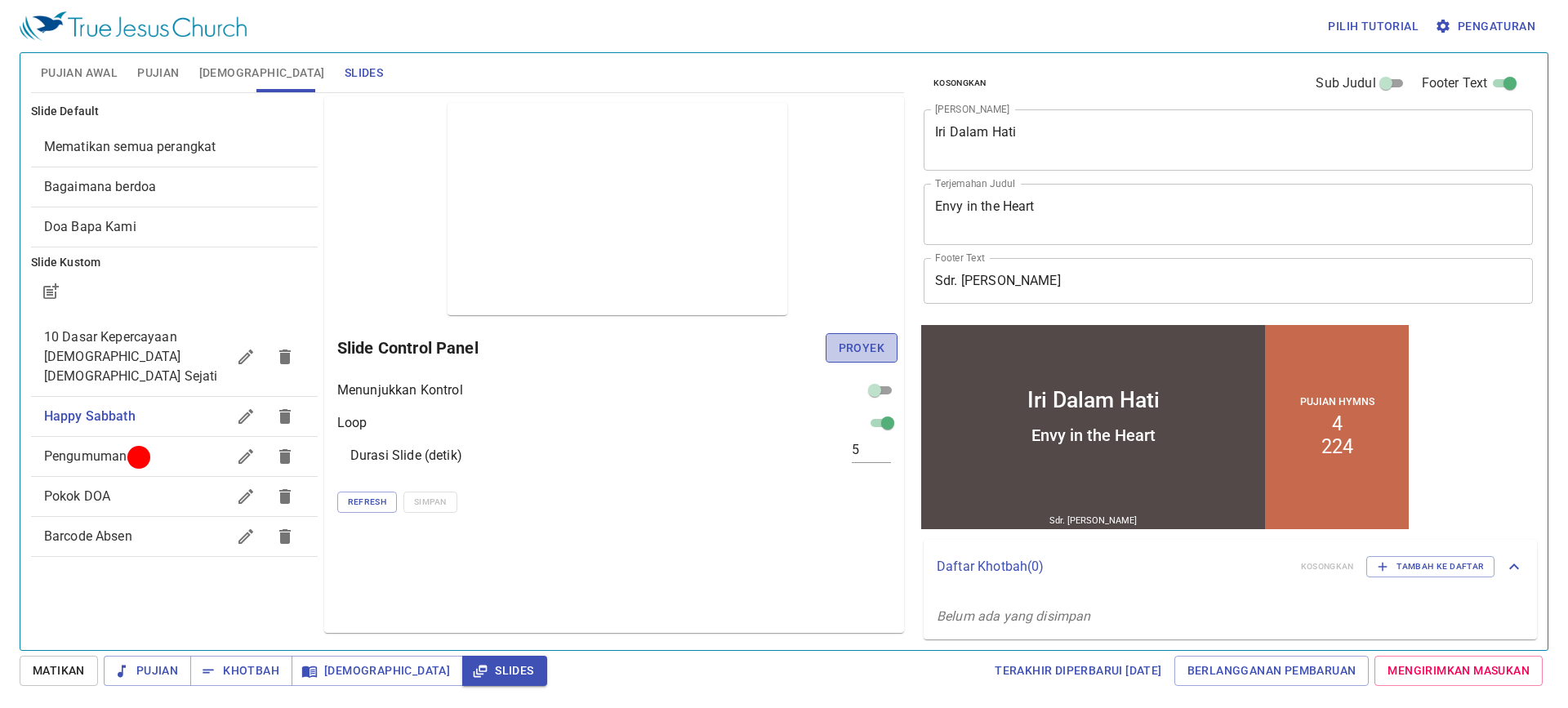
click at [840, 351] on span "Proyek" at bounding box center [862, 348] width 46 height 20
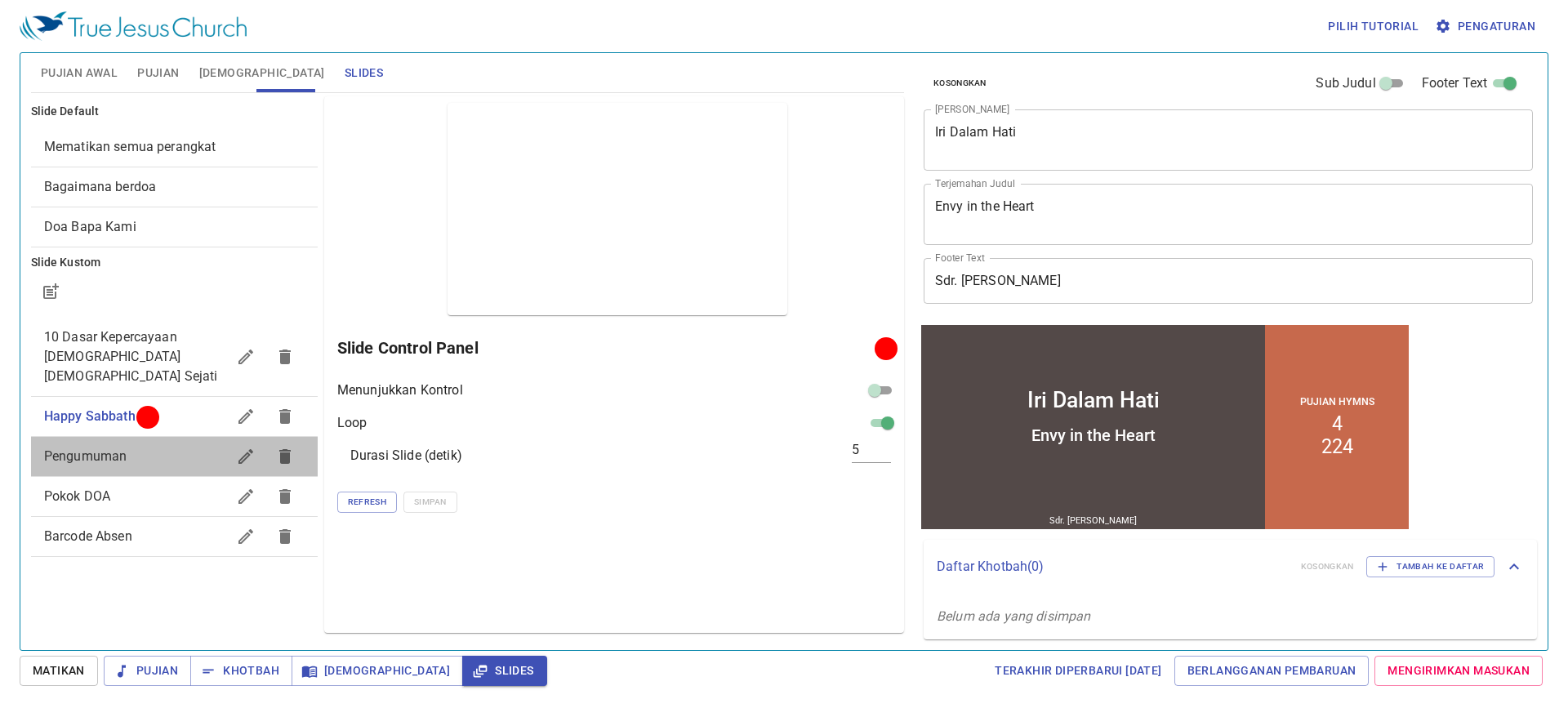
drag, startPoint x: 107, startPoint y: 440, endPoint x: 252, endPoint y: 439, distance: 145.0
click at [111, 448] on span "Pengumuman" at bounding box center [85, 456] width 83 height 15
checkbox input "true"
checkbox input "false"
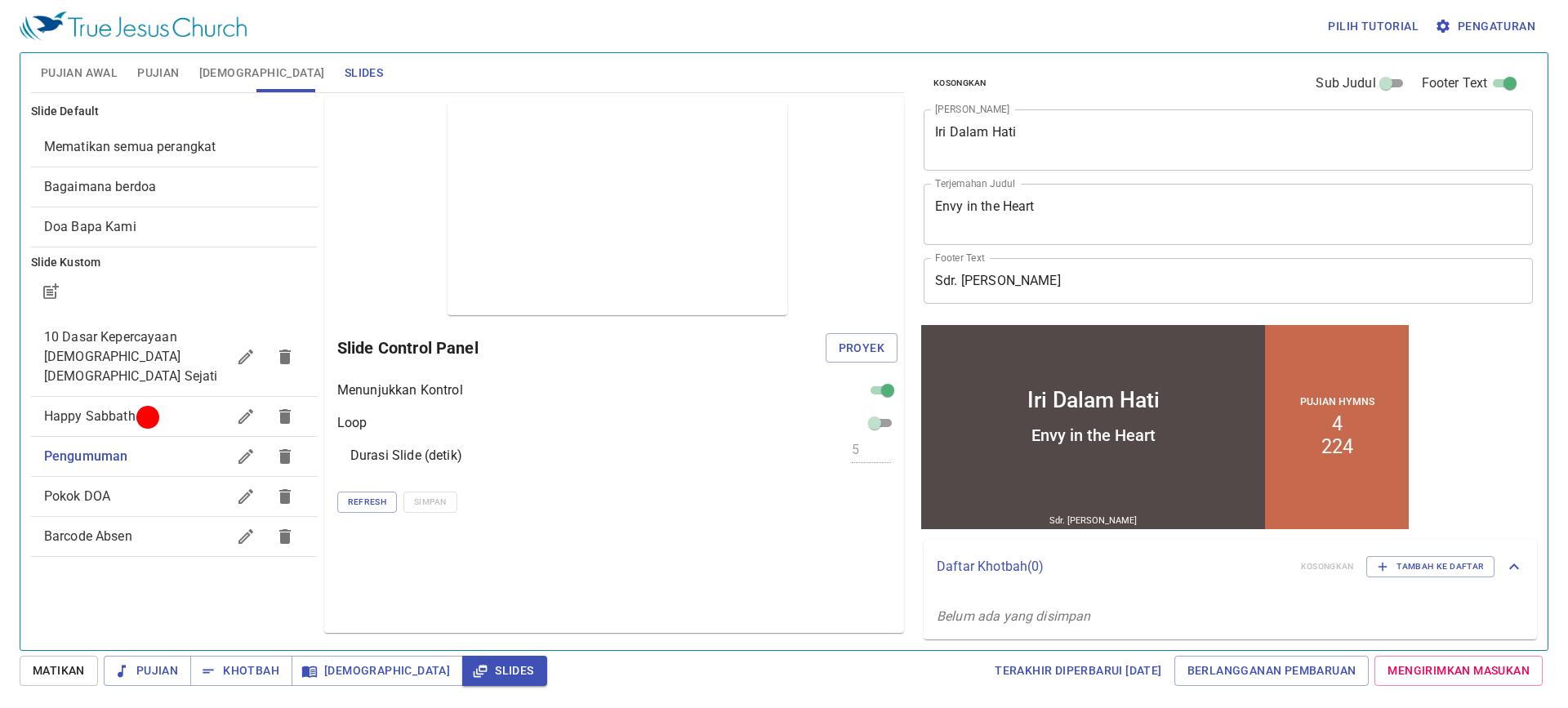
click at [867, 352] on span "Proyek" at bounding box center [862, 348] width 46 height 20
